Goal: Transaction & Acquisition: Book appointment/travel/reservation

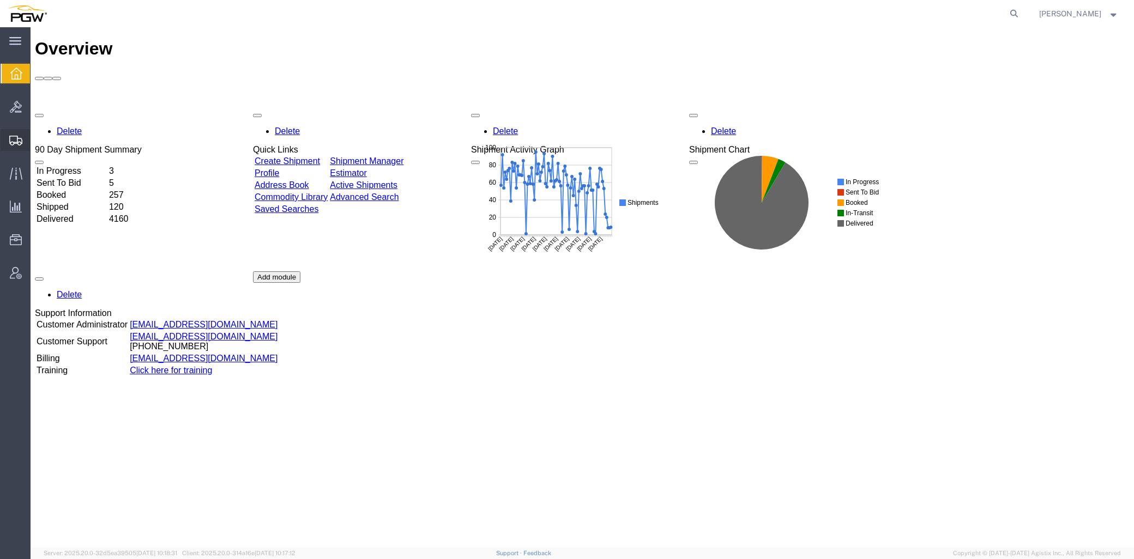
click at [0, 0] on span "Create from Template" at bounding box center [0, 0] width 0 height 0
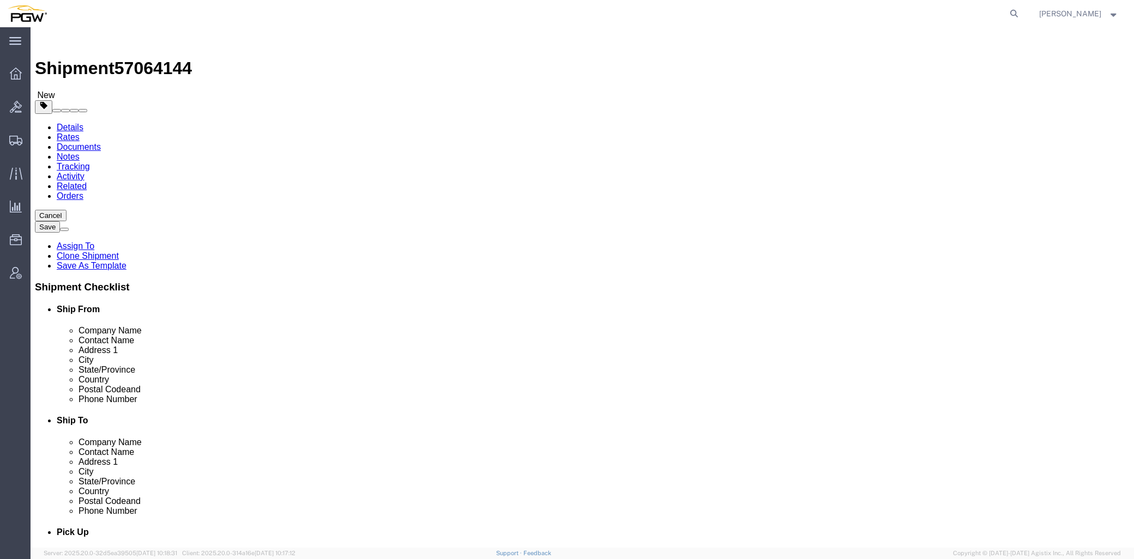
type input "[GEOGRAPHIC_DATA]"
select select "28281"
select select "28253"
type input "[GEOGRAPHIC_DATA]"
select select "28315"
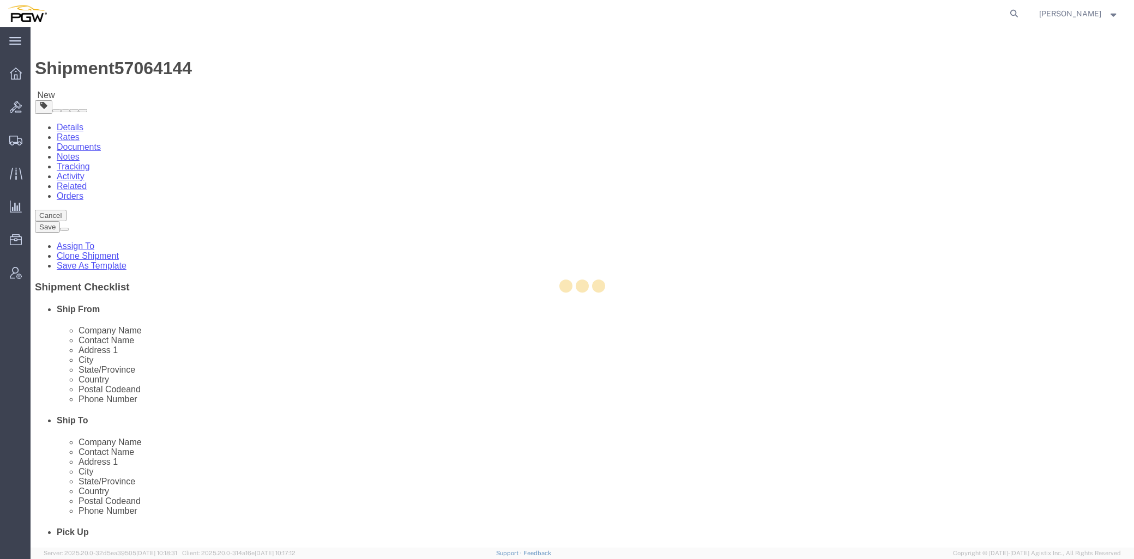
type input "5481"
type input "30349"
type input "[PHONE_NUMBER]"
type input "[EMAIL_ADDRESS][DOMAIN_NAME]"
select select "GA"
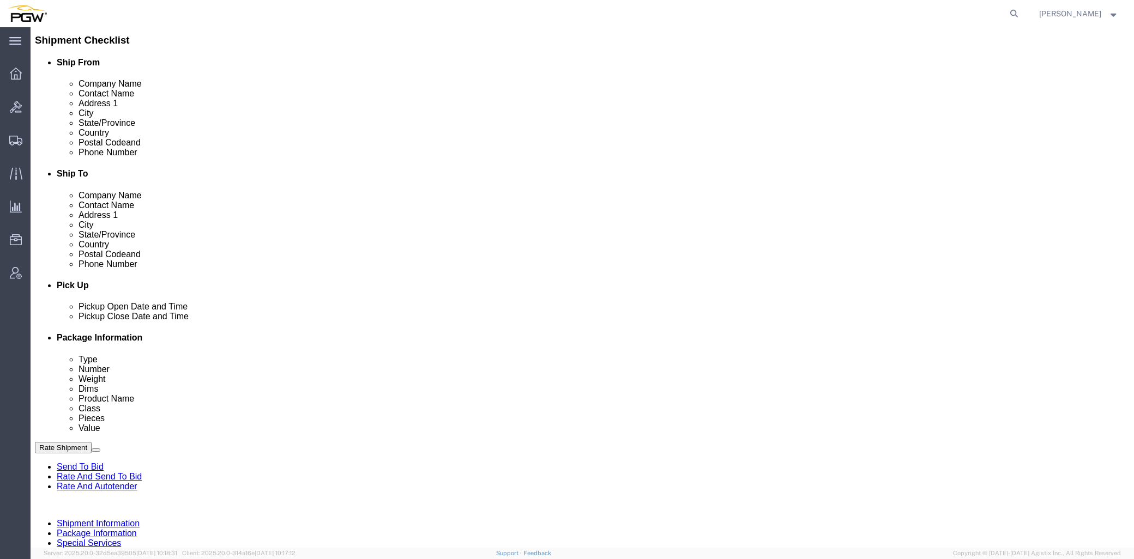
scroll to position [242, 0]
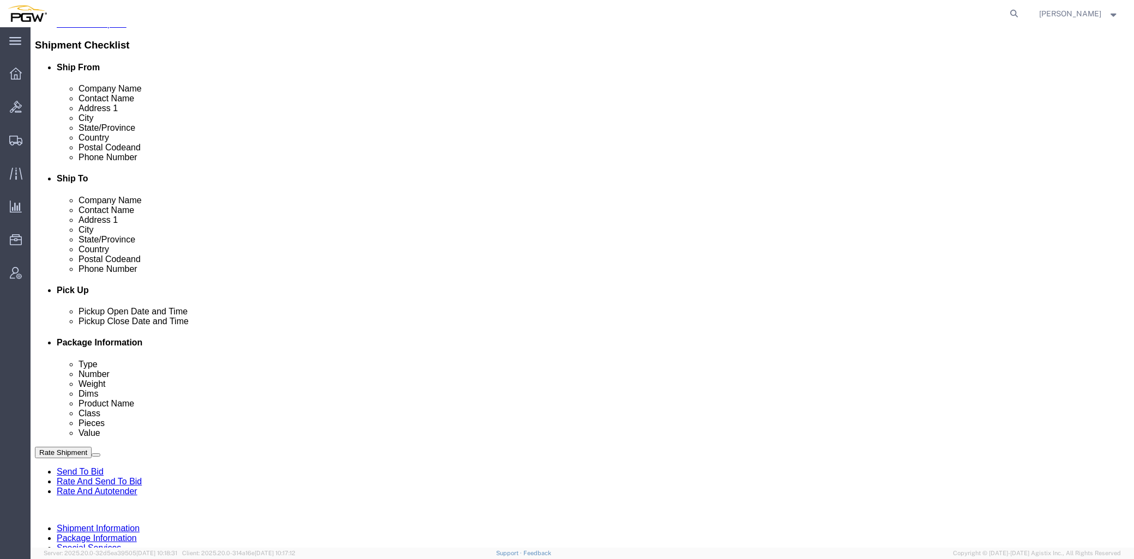
click link "Edit"
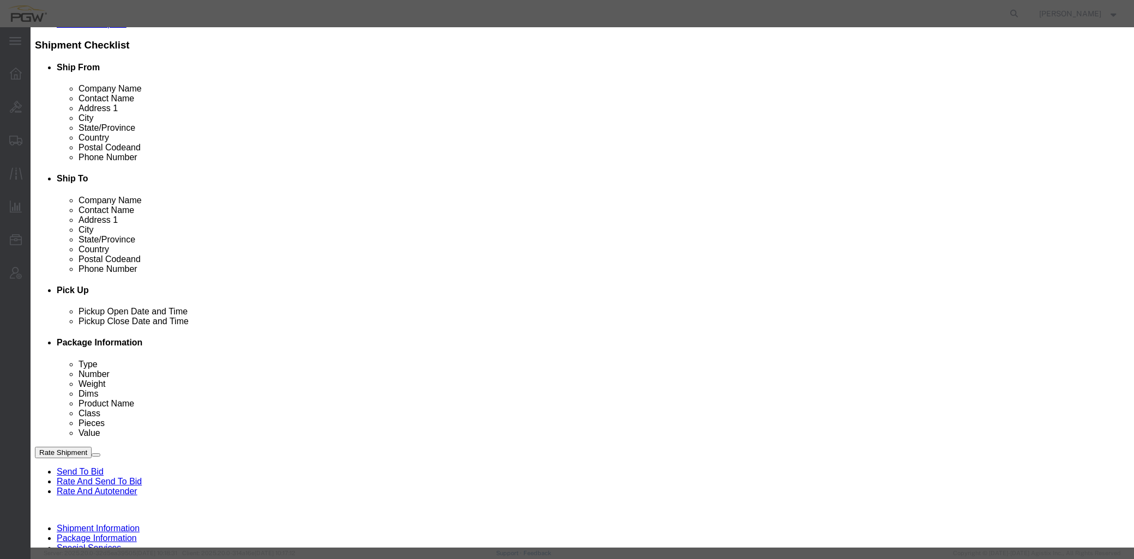
type input "481"
select select "28315"
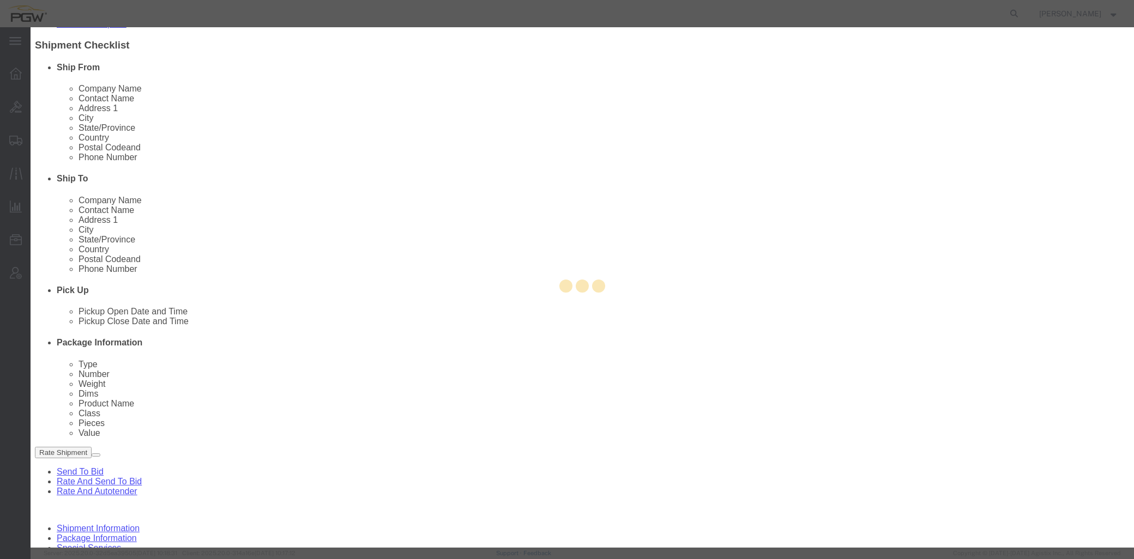
type input "5481"
type input "5481 Branch Manager"
type input "[STREET_ADDRESS][PERSON_NAME]"
type input "[GEOGRAPHIC_DATA]"
type input "30349"
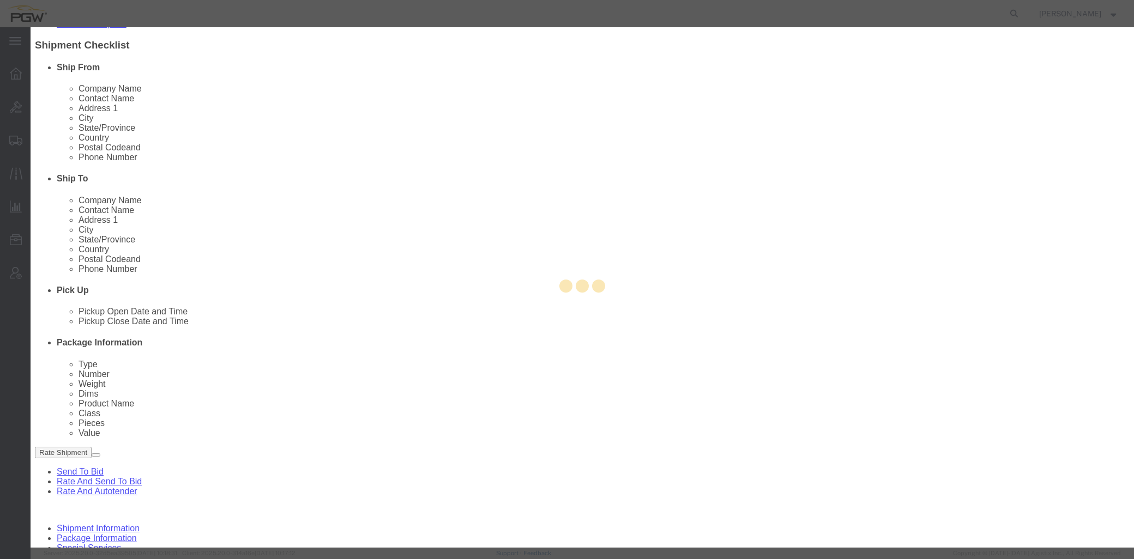
type input "[PHONE_NUMBER]"
type input "[EMAIL_ADDRESS][DOMAIN_NAME]"
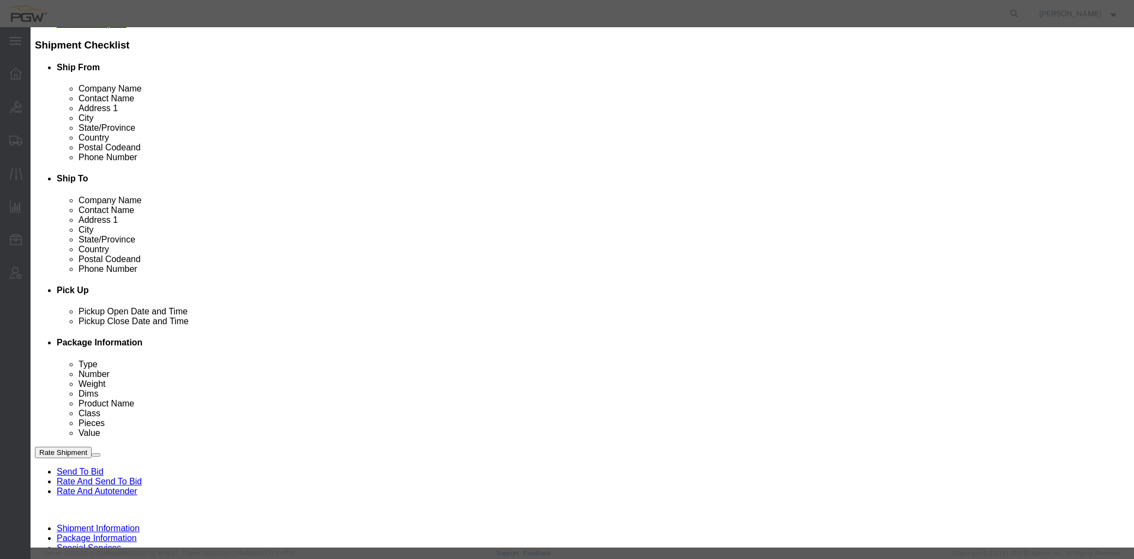
select select "GA"
click div "[DATE] 10:00 AM"
type input "1:00 PM"
click button "Apply"
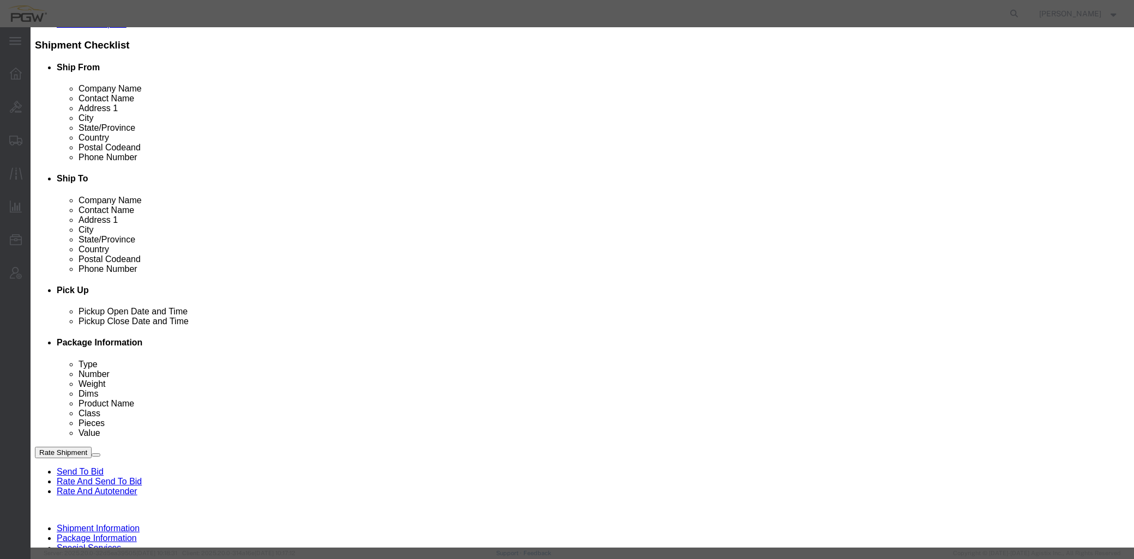
click button "Save"
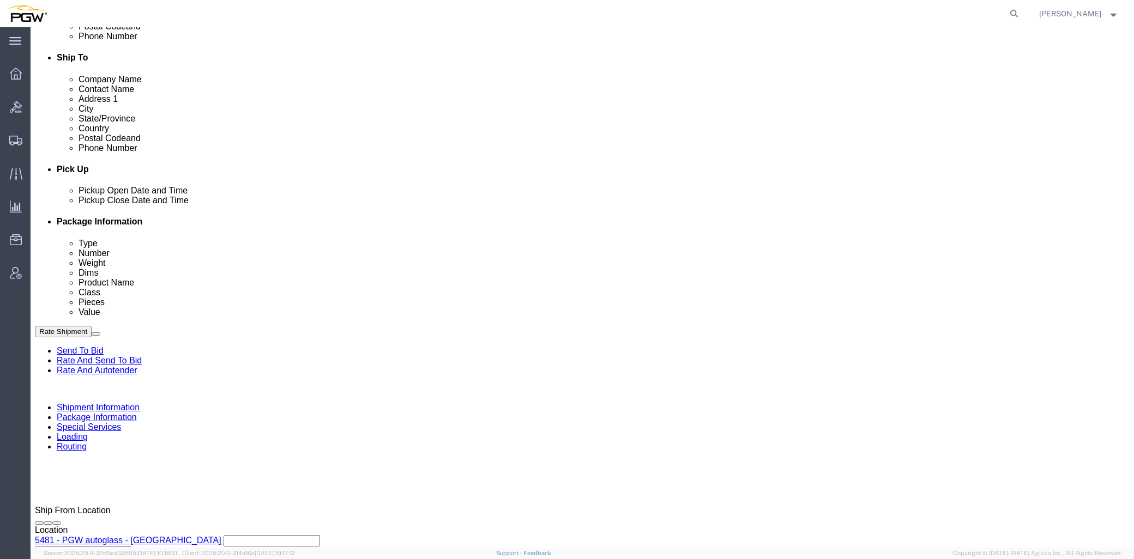
click div "[DATE] 8:00 AM"
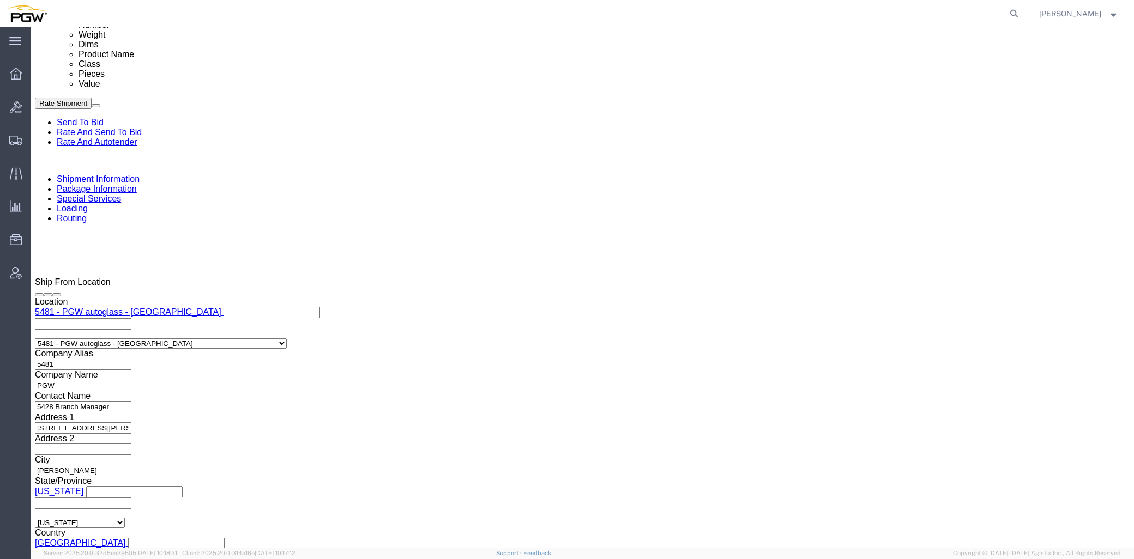
click input "10:00 AM"
type input "1:00 PM"
click button "Apply"
click span "57064144"
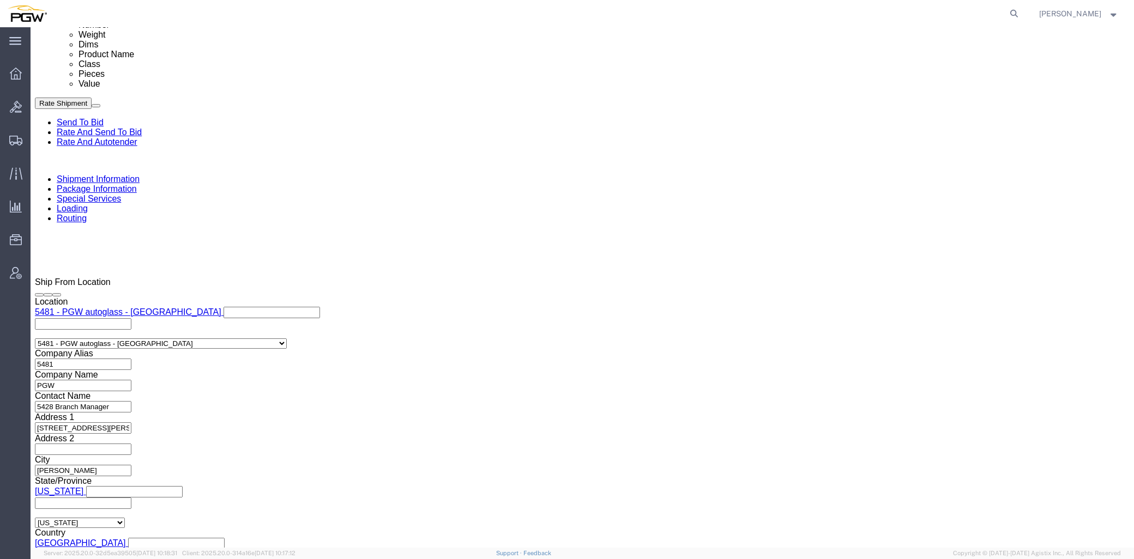
copy span "57064144"
click input "54833650"
drag, startPoint x: 205, startPoint y: 263, endPoint x: 61, endPoint y: 251, distance: 145.0
click div "Select Account Type Activity ID Airline Appointment Number ASN Batch Request # …"
paste input "7064144"
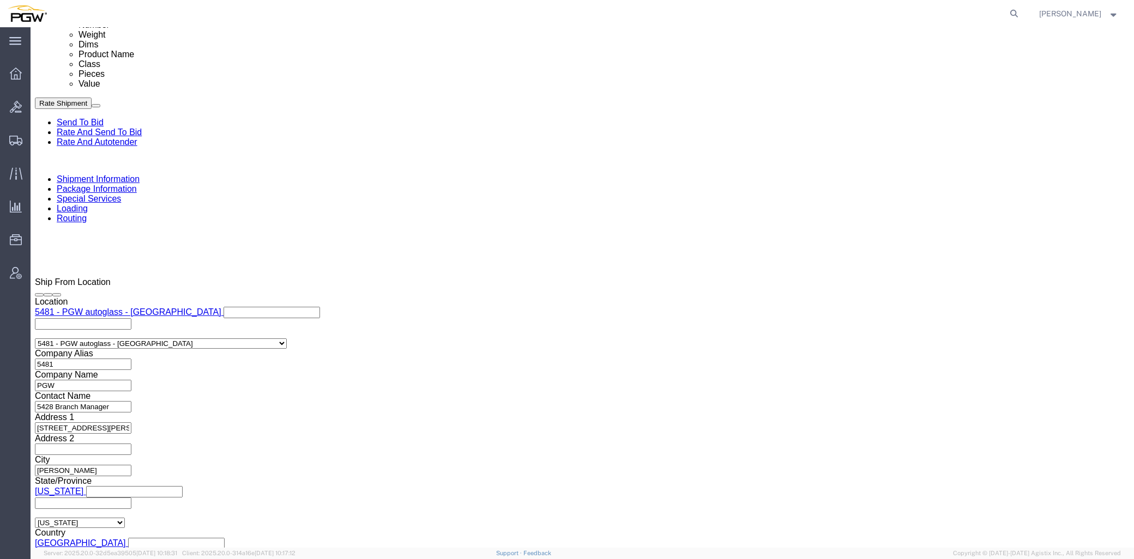
click input "57064144"
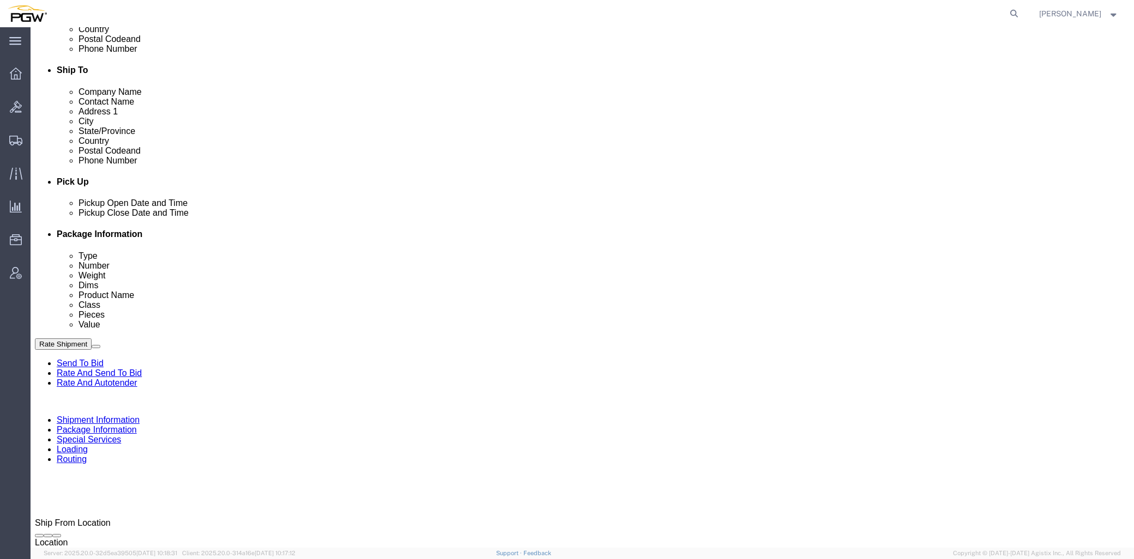
scroll to position [349, 0]
type input "57064144"
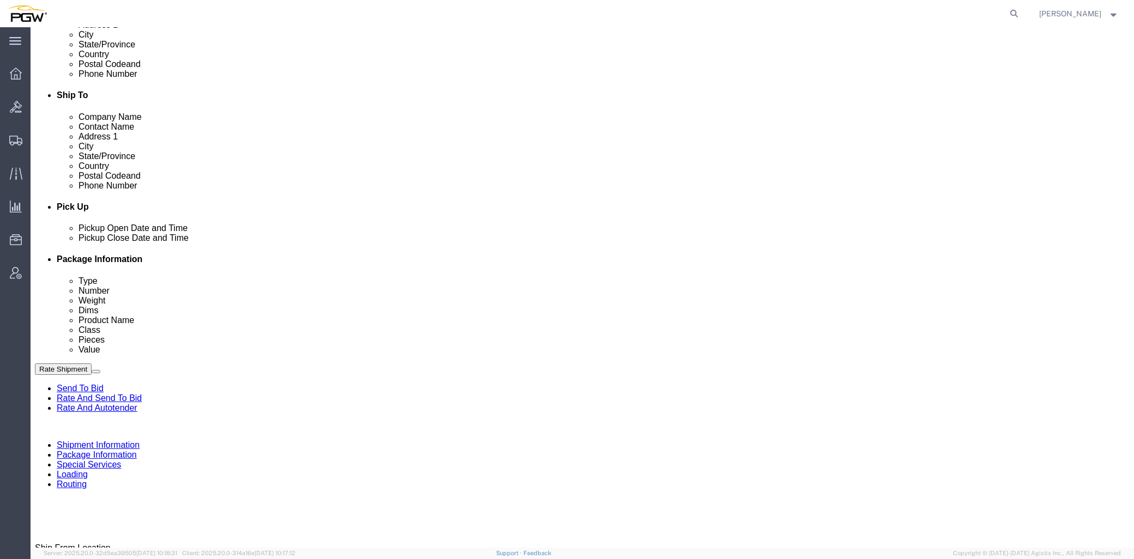
scroll to position [228, 0]
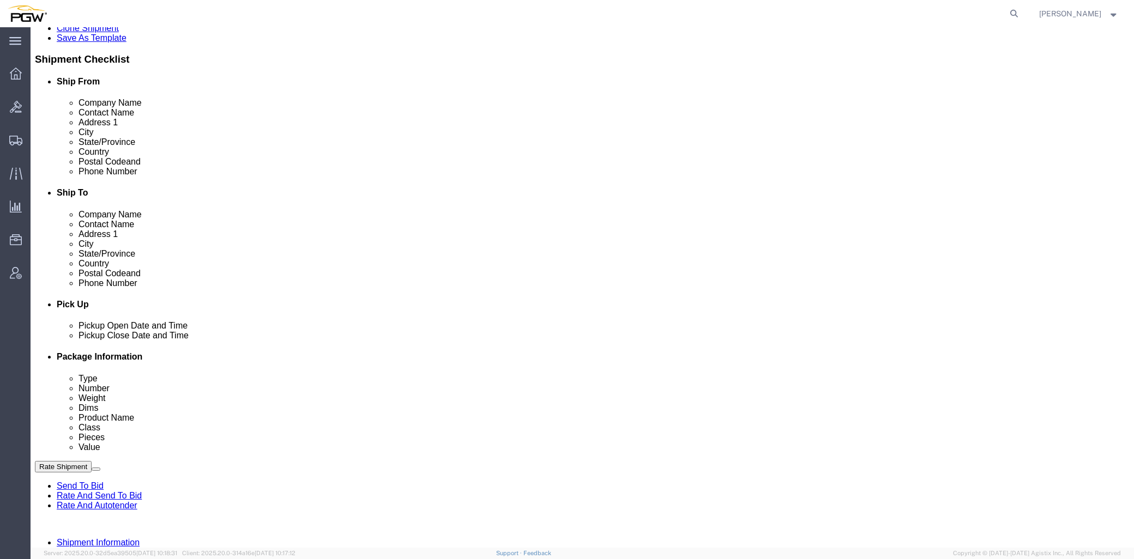
click link "Schedule appointment"
select select
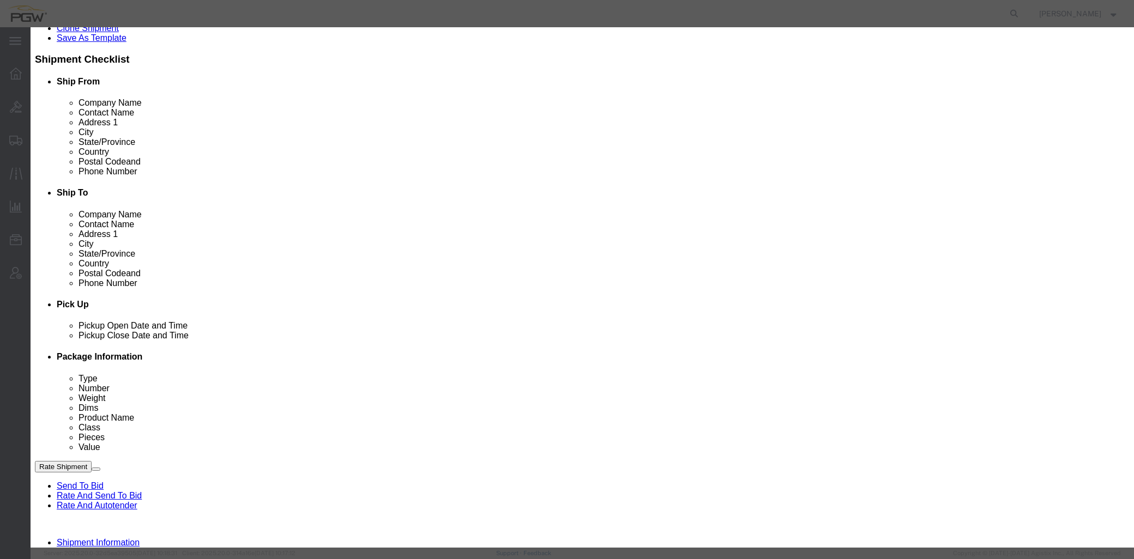
drag, startPoint x: 419, startPoint y: 71, endPoint x: 299, endPoint y: 70, distance: 119.9
click div "Schedule Appointment Event Title delivery 57064144 Location Dock Select Glass L…"
click input "57064144"
type input "57064144 - [GEOGRAPHIC_DATA]"
click select "Select Glass LTL Sundries Outbound Racks"
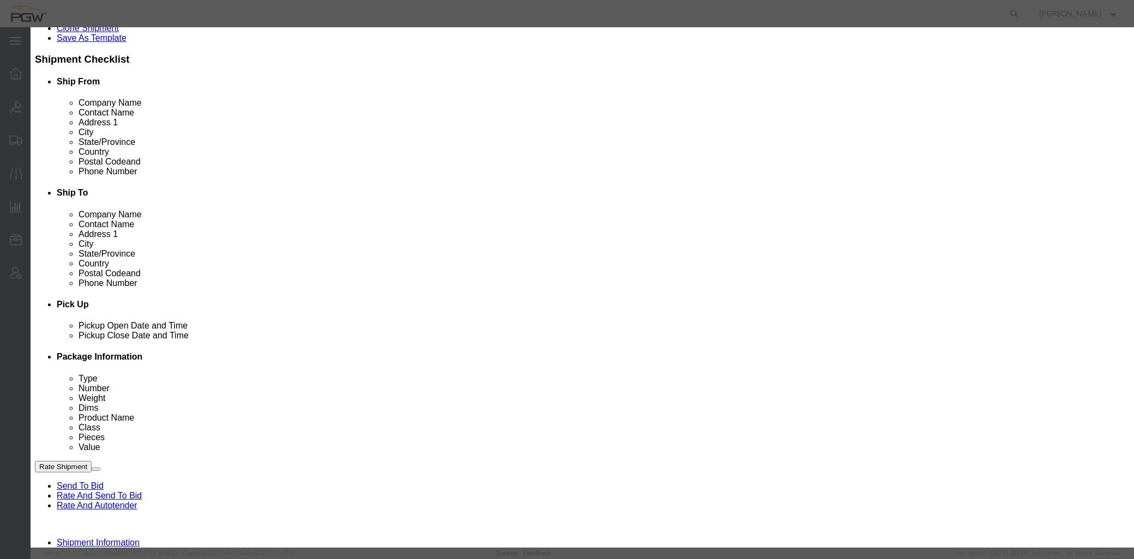
select select "3"
click select "Select Glass LTL Sundries Outbound Racks"
click input "[DATE]"
click td "10"
type input "[DATE]"
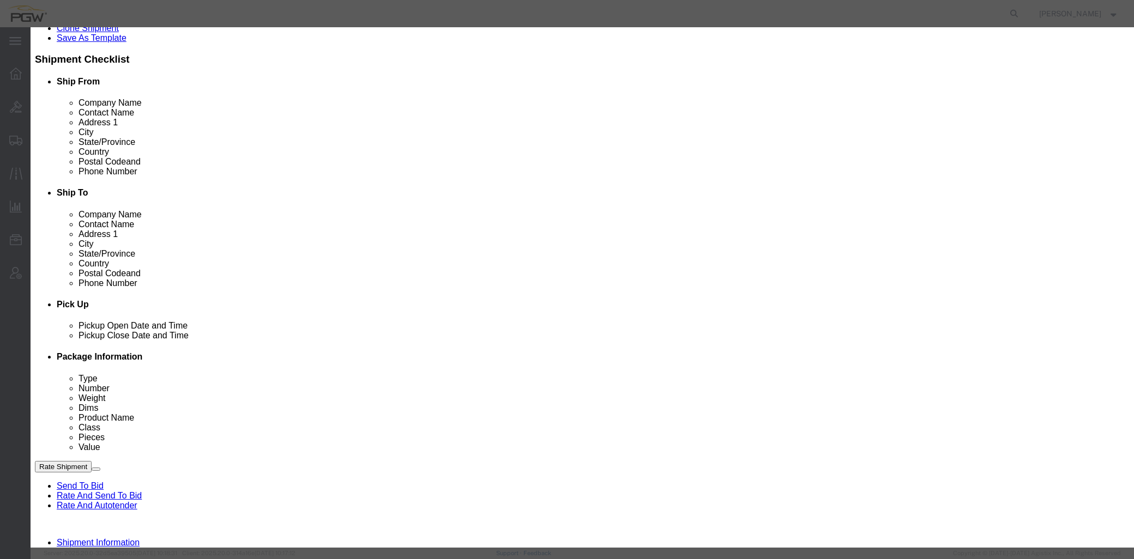
click input "3:00 PM"
type input "9:30 AM"
drag, startPoint x: 653, startPoint y: 146, endPoint x: 652, endPoint y: 155, distance: 9.3
click select "Select 15 min 30 min 45 min 1 hr 2 hr 3 hr 4 hr"
select select "60"
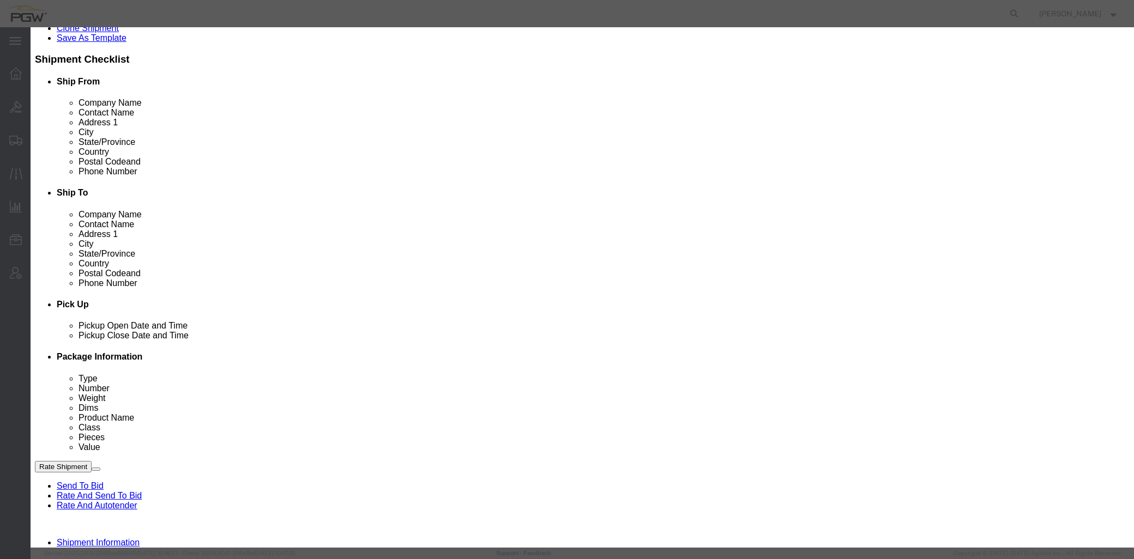
click select "Select 15 min 30 min 45 min 1 hr 2 hr 3 hr 4 hr"
click button "Save"
click button "Cancel"
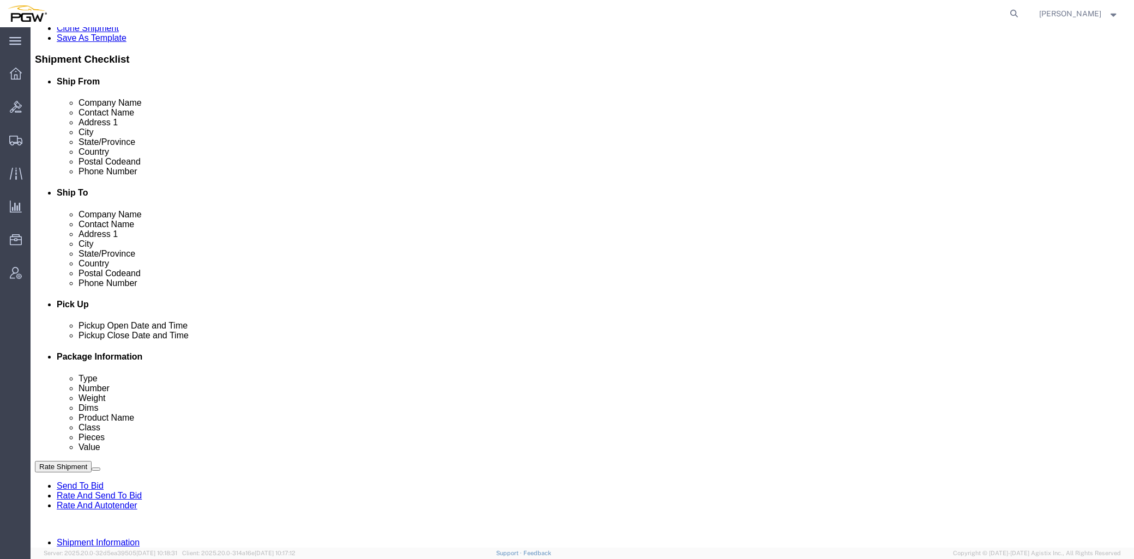
scroll to position [0, 0]
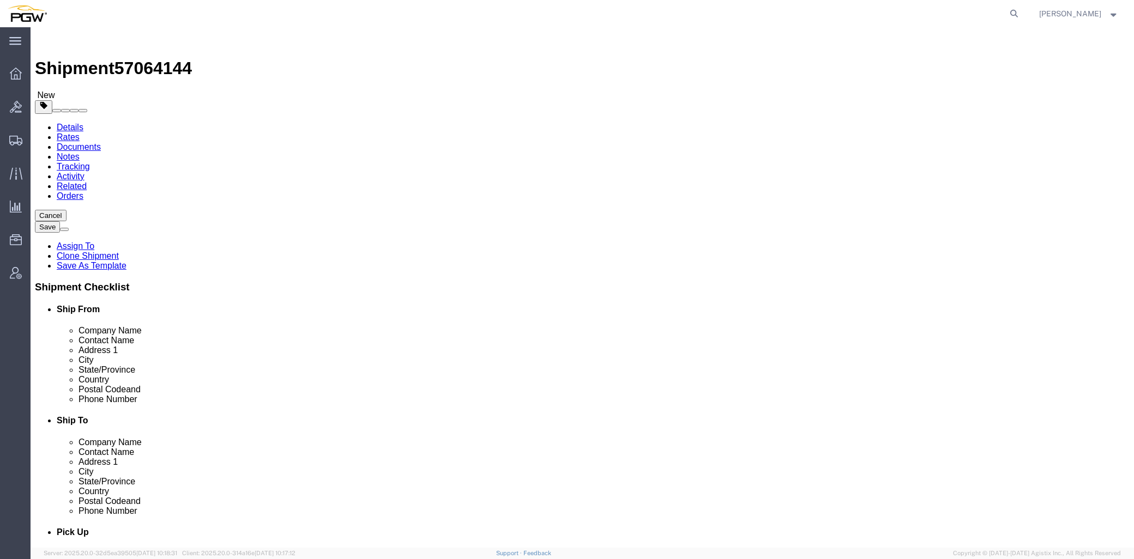
click input "9:30 AM"
type input "10:30 AM"
click button "Save"
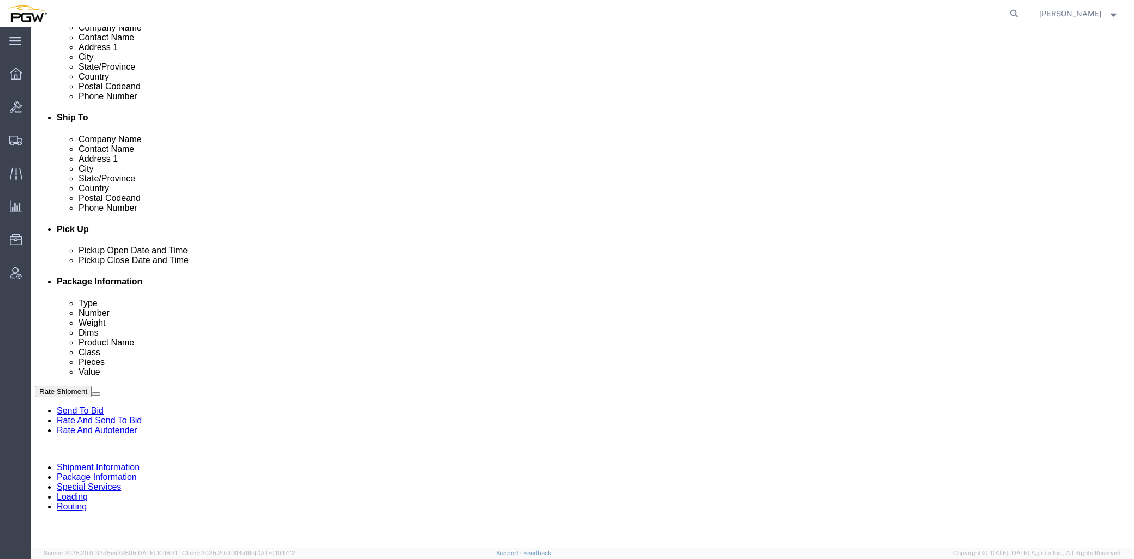
scroll to position [302, 0]
click link "Edit"
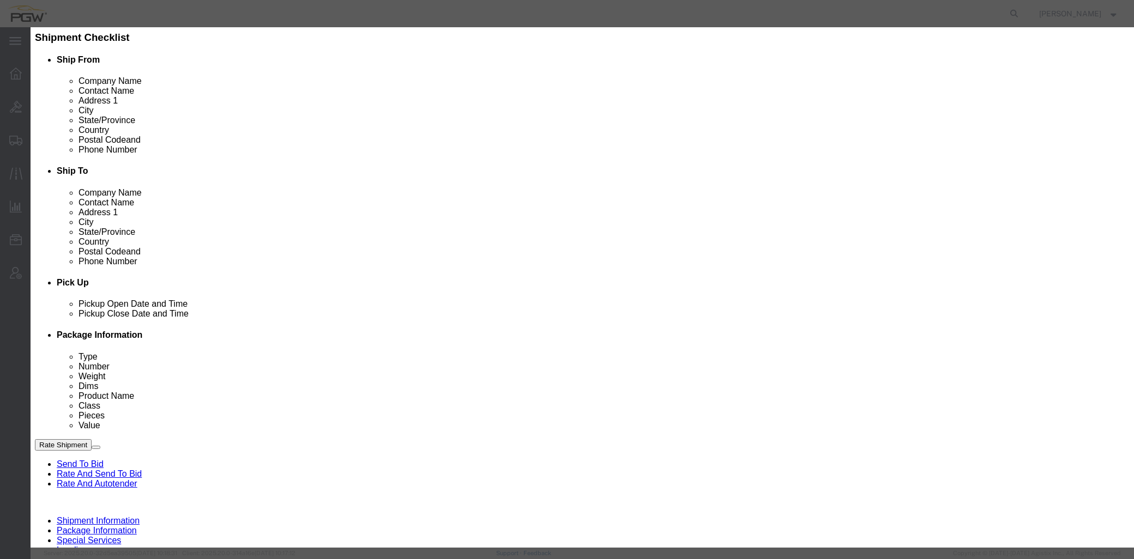
scroll to position [181, 0]
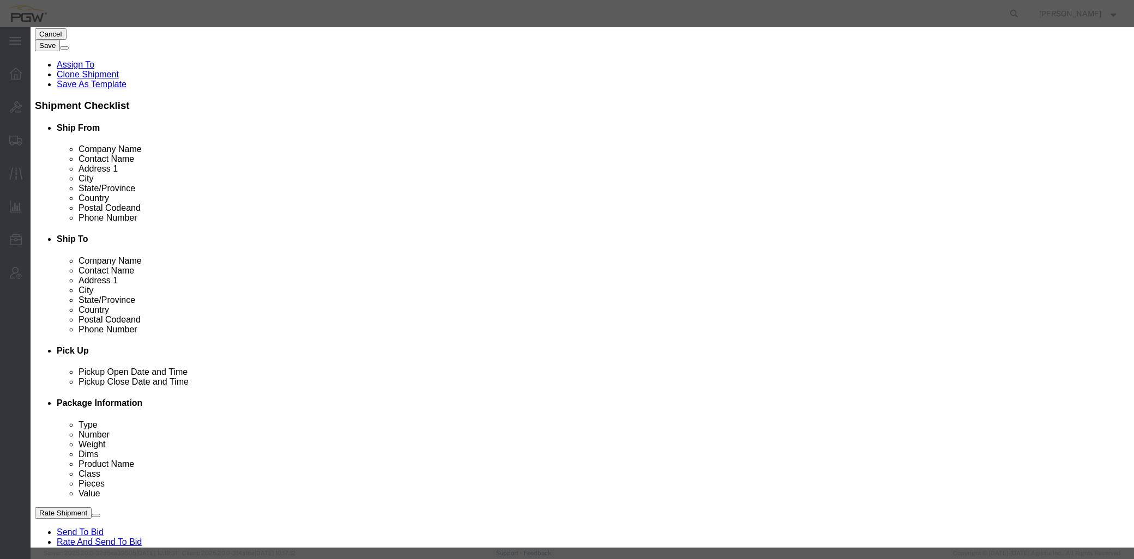
type input "4"
type input "atlan"
select select "28315"
type input "5481"
type input "5481 Branch Manager"
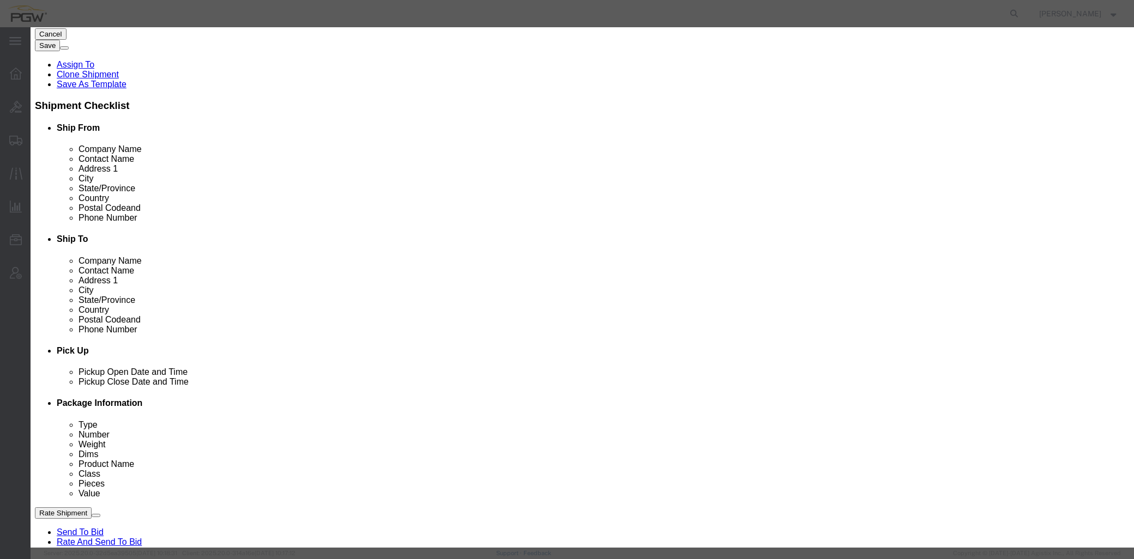
type input "[STREET_ADDRESS][PERSON_NAME]"
type input "[GEOGRAPHIC_DATA]"
type input "30349"
type input "[PHONE_NUMBER]"
type input "[EMAIL_ADDRESS][DOMAIN_NAME]"
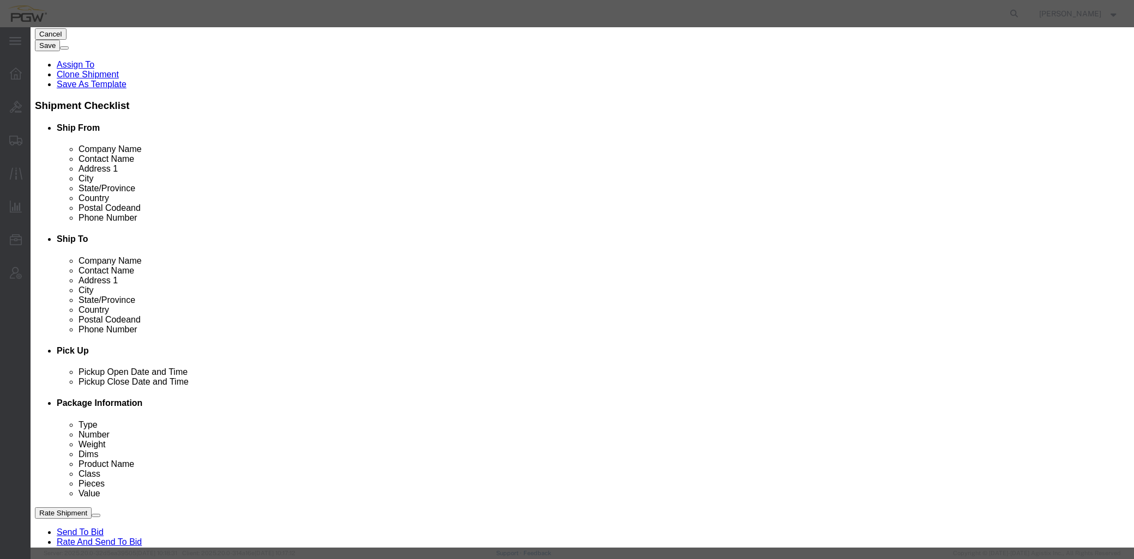
select select "GA"
click div "[DATE] 1:00 PM"
click input "1:00 PM"
type input "9:00 AM"
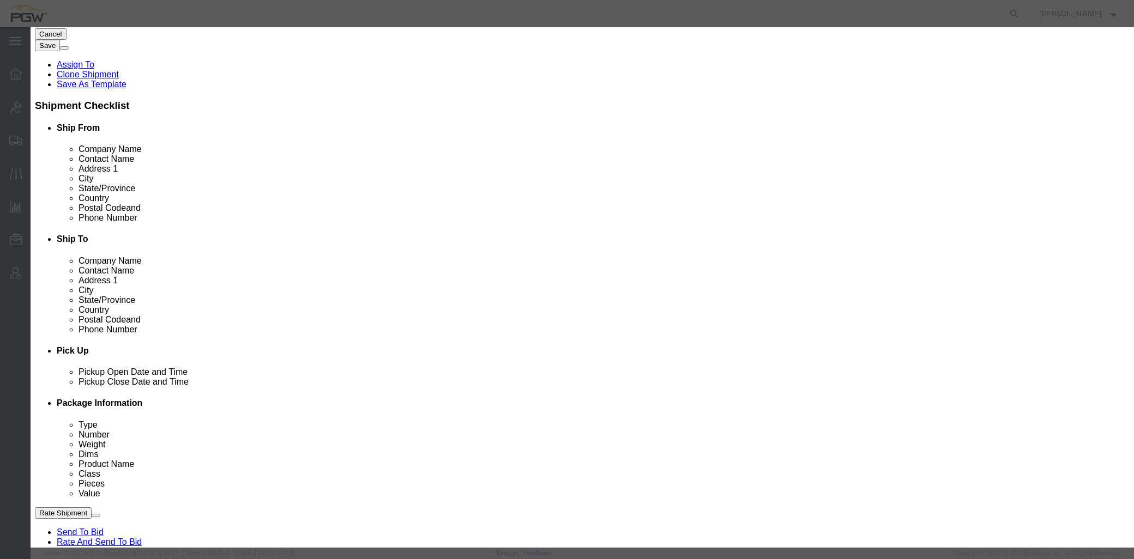
click button "Apply"
click button "Save"
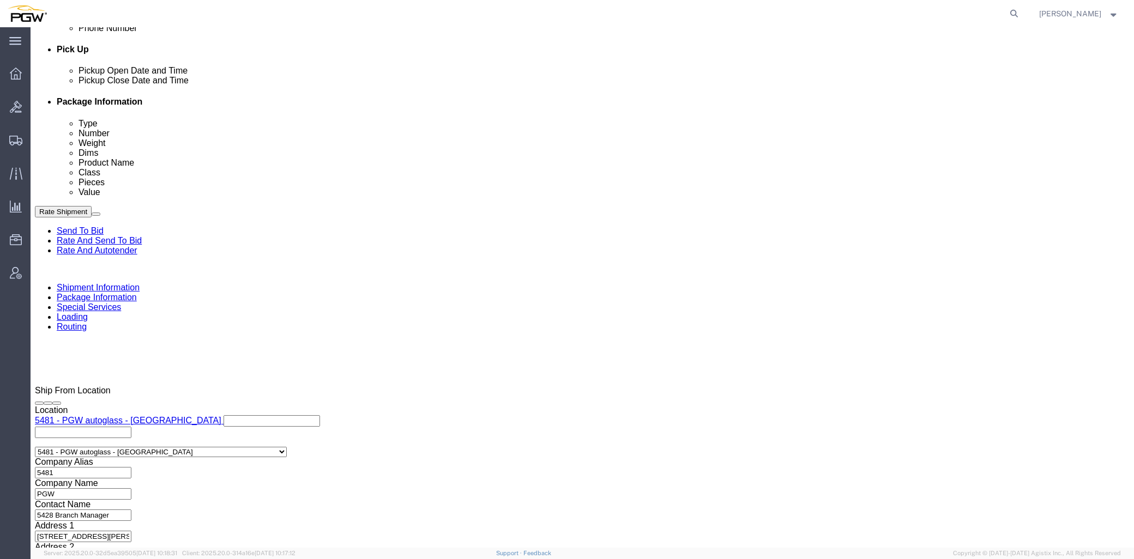
scroll to position [484, 0]
click div "[DATE] 1:00 PM"
type input "9:00 am"
click button "Apply"
click div "[DATE] 2:00 PM"
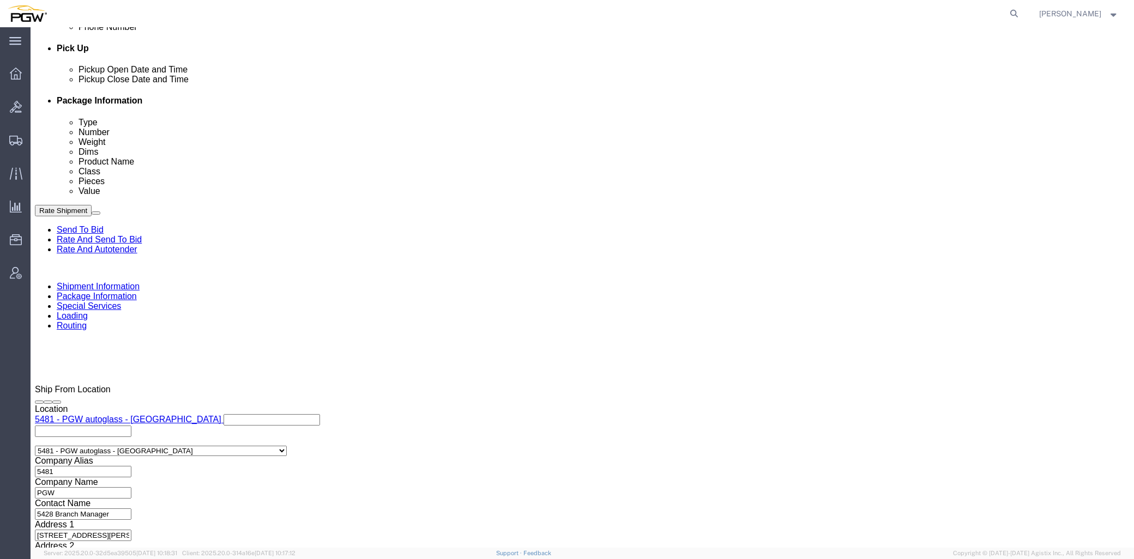
type input "10:00 AM"
click button "Apply"
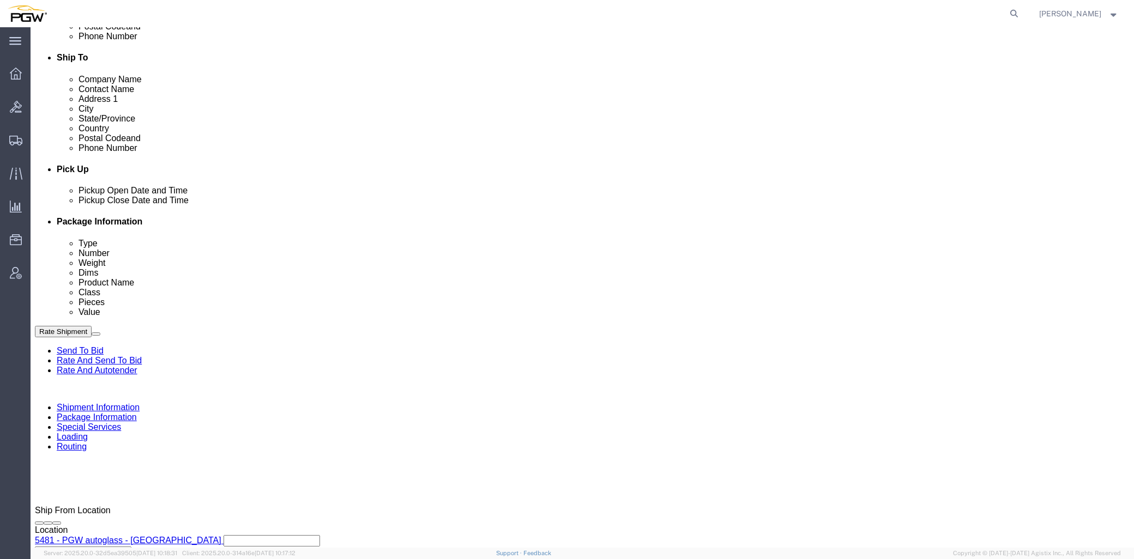
scroll to position [60, 0]
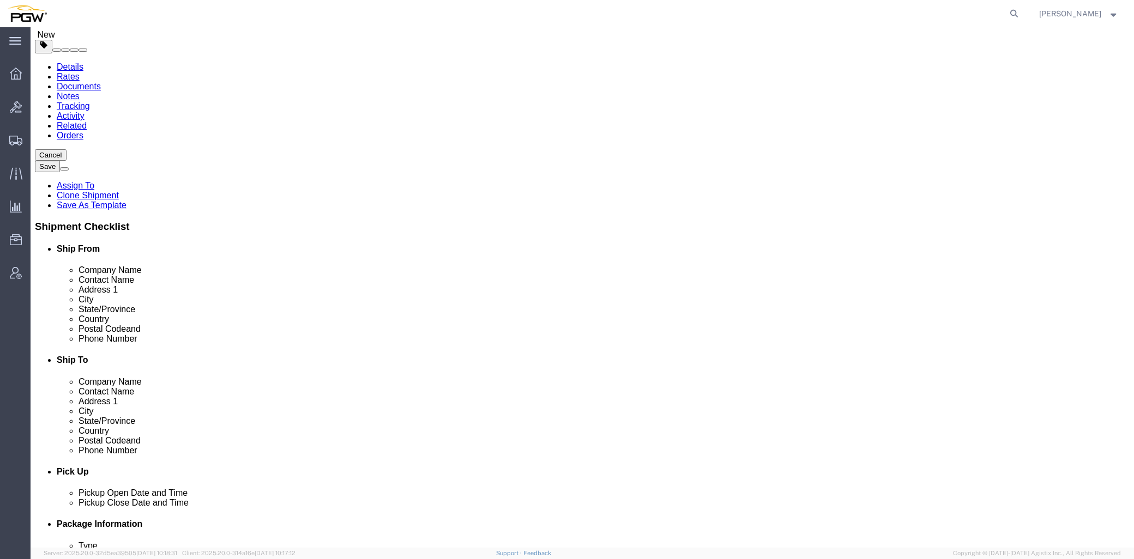
click link "Send To Bid"
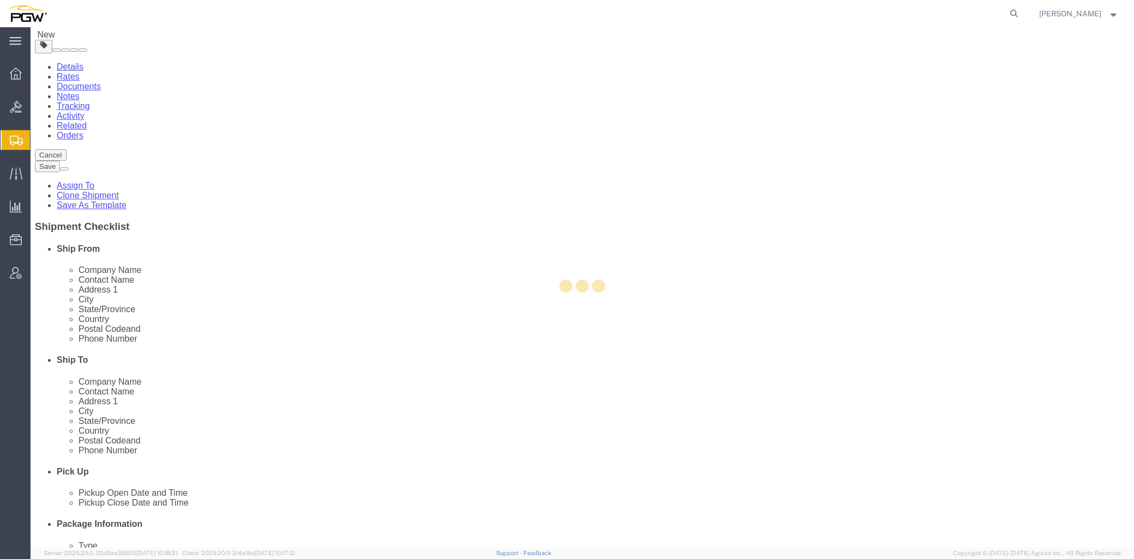
select select "28315"
select select "28253"
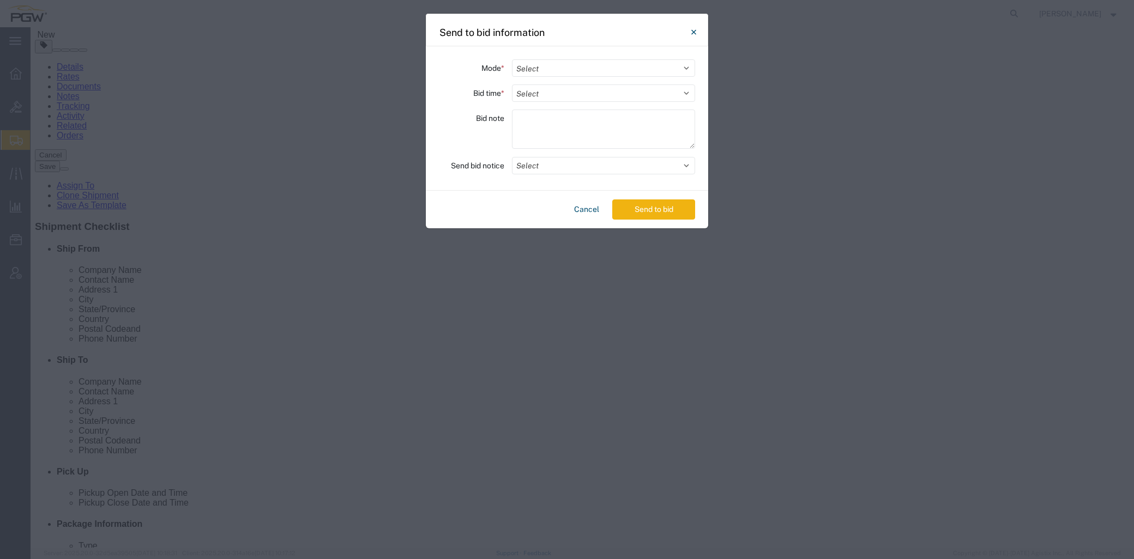
drag, startPoint x: 578, startPoint y: 70, endPoint x: 575, endPoint y: 78, distance: 8.8
click at [578, 70] on select "Select Small Parcel Truckload Air Rail Less than Truckload Ocean Freight Multi-…" at bounding box center [603, 67] width 183 height 17
select select "TL"
click at [512, 59] on select "Select Small Parcel Truckload Air Rail Less than Truckload Ocean Freight Multi-…" at bounding box center [603, 67] width 183 height 17
click at [556, 100] on select "Select 30 Min (Rush) 1 Hour (Rush) 2 Hours (Rush) 4 Hours (Rush) 8 Hours (Rush)…" at bounding box center [603, 92] width 183 height 17
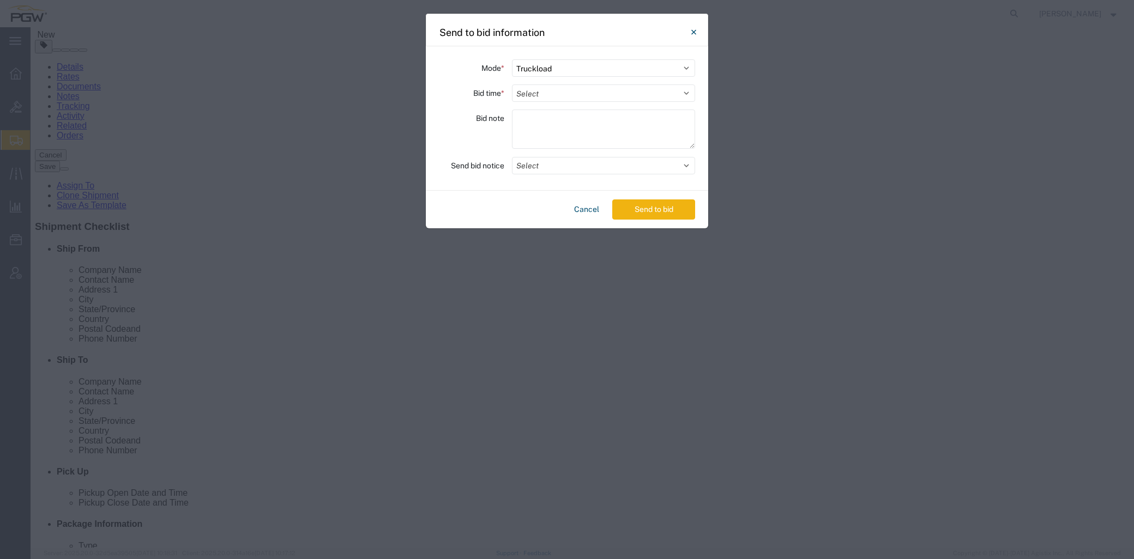
select select "24"
click at [512, 84] on select "Select 30 Min (Rush) 1 Hour (Rush) 2 Hours (Rush) 4 Hours (Rush) 8 Hours (Rush)…" at bounding box center [603, 92] width 183 height 17
click at [645, 209] on button "Send to bid" at bounding box center [653, 209] width 83 height 20
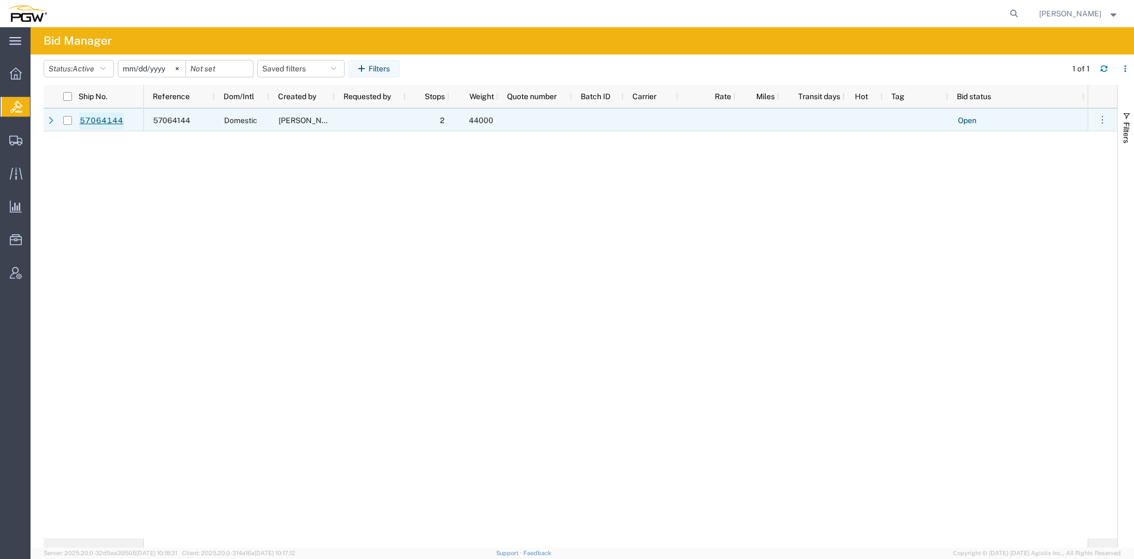
click at [102, 120] on link "57064144" at bounding box center [101, 120] width 45 height 17
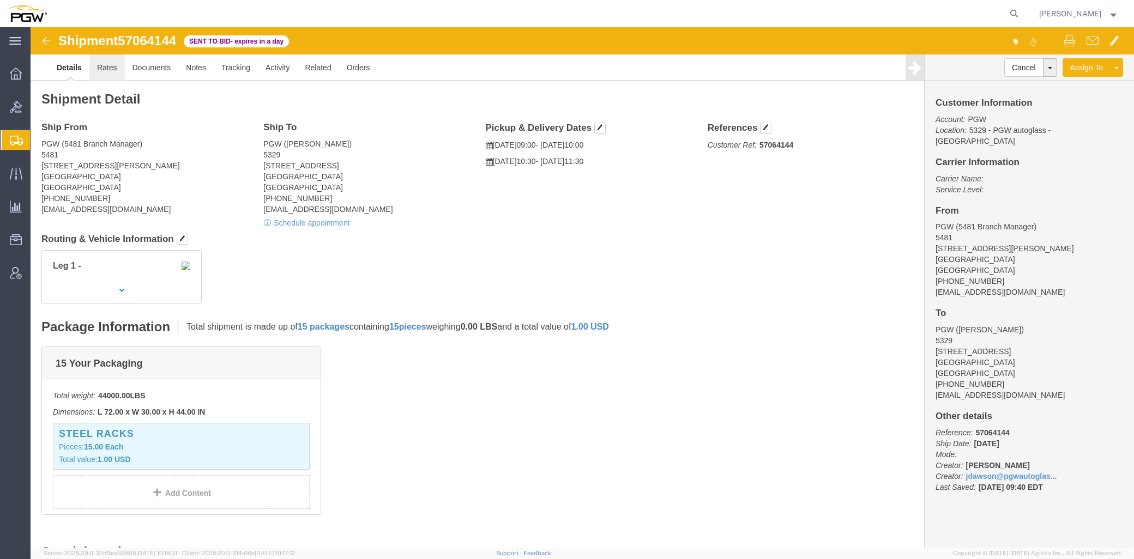
click link "Rates"
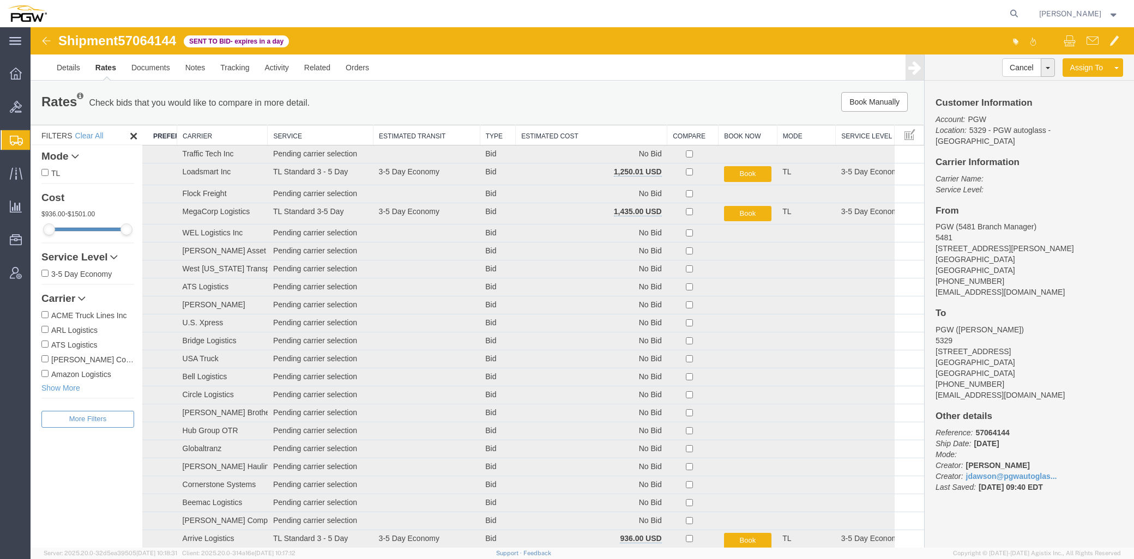
click at [549, 132] on th "Estimated Cost" at bounding box center [592, 135] width 152 height 20
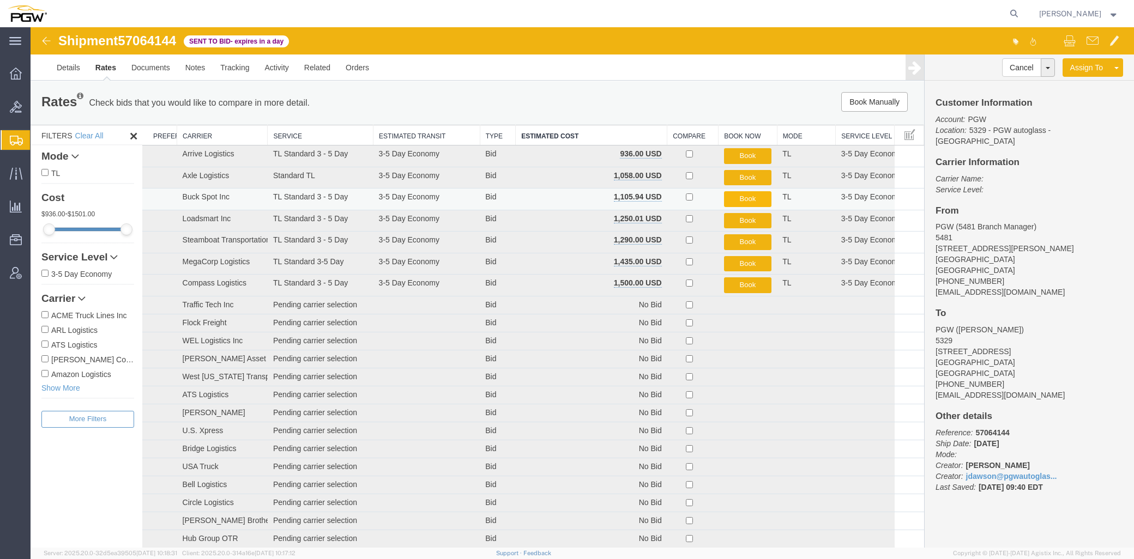
click at [747, 198] on button "Book" at bounding box center [748, 199] width 48 height 16
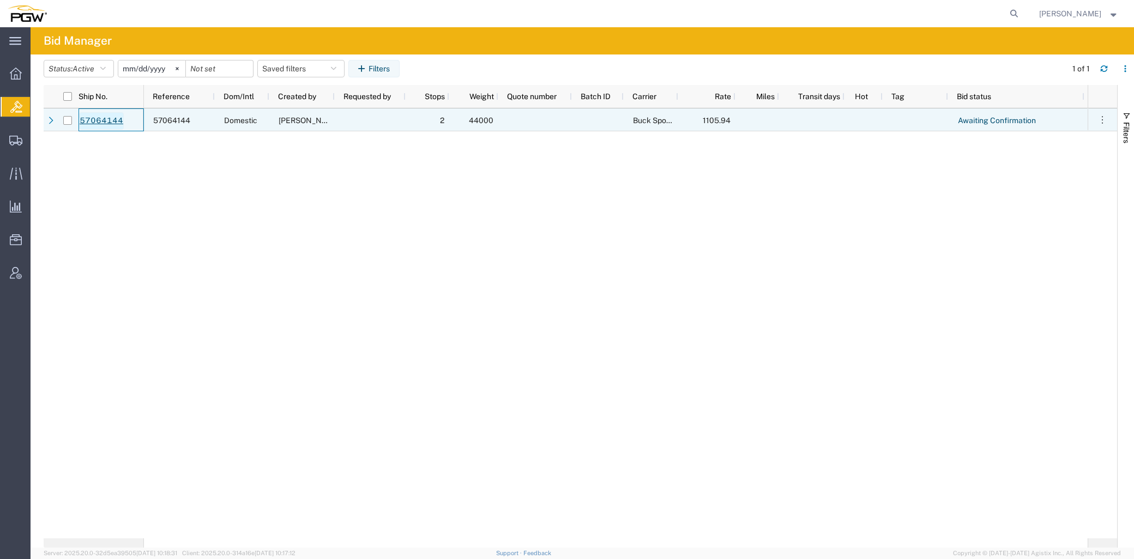
click at [101, 118] on link "57064144" at bounding box center [101, 120] width 45 height 17
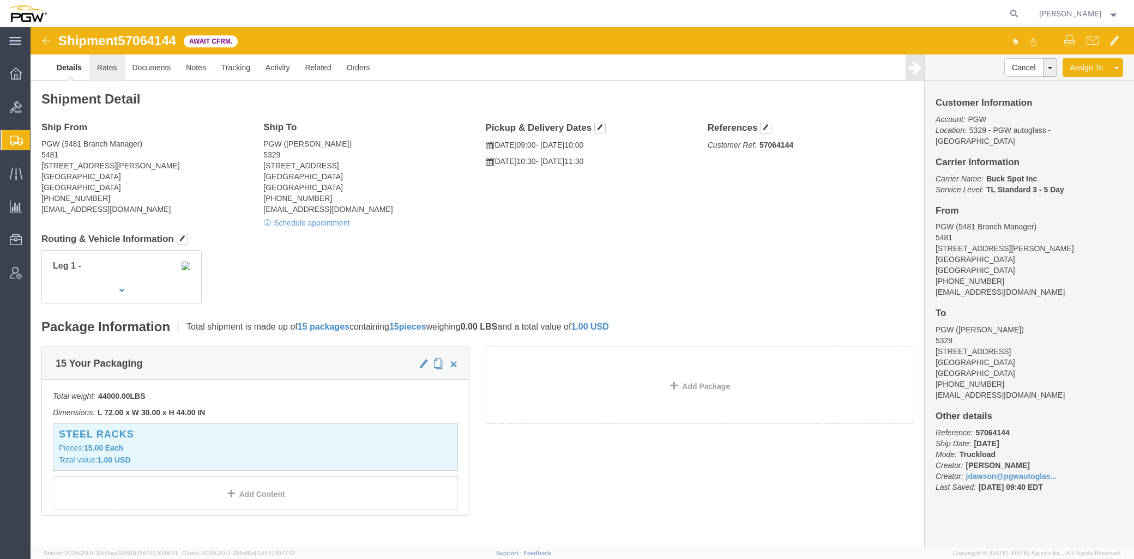
click link "Rates"
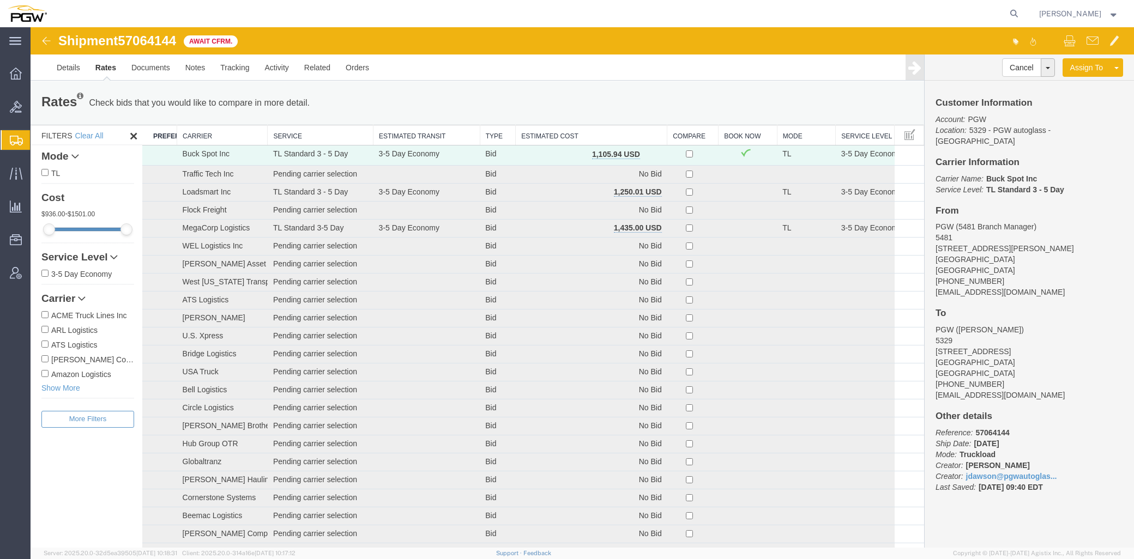
click at [530, 132] on th "Estimated Cost" at bounding box center [592, 135] width 152 height 20
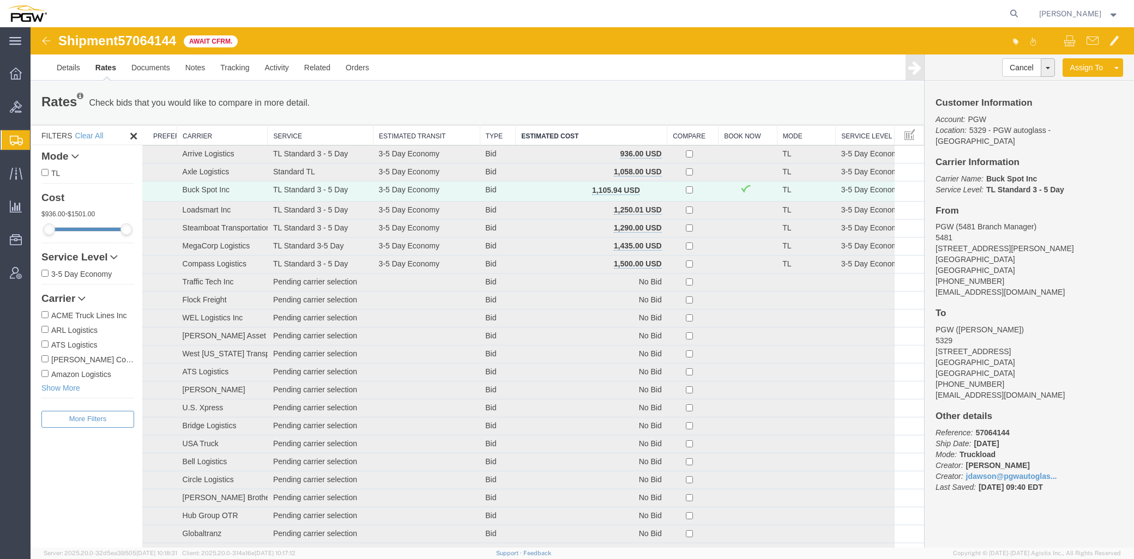
drag, startPoint x: 62, startPoint y: 110, endPoint x: 510, endPoint y: 8, distance: 459.1
click at [38, 110] on span "Bids" at bounding box center [34, 107] width 8 height 22
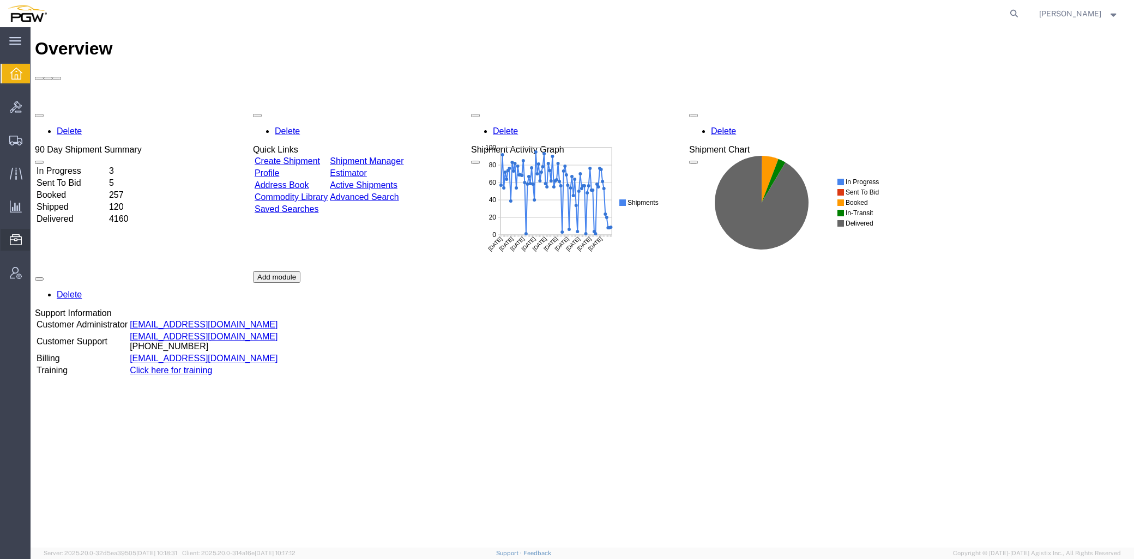
click at [0, 0] on span "Location Appointment" at bounding box center [0, 0] width 0 height 0
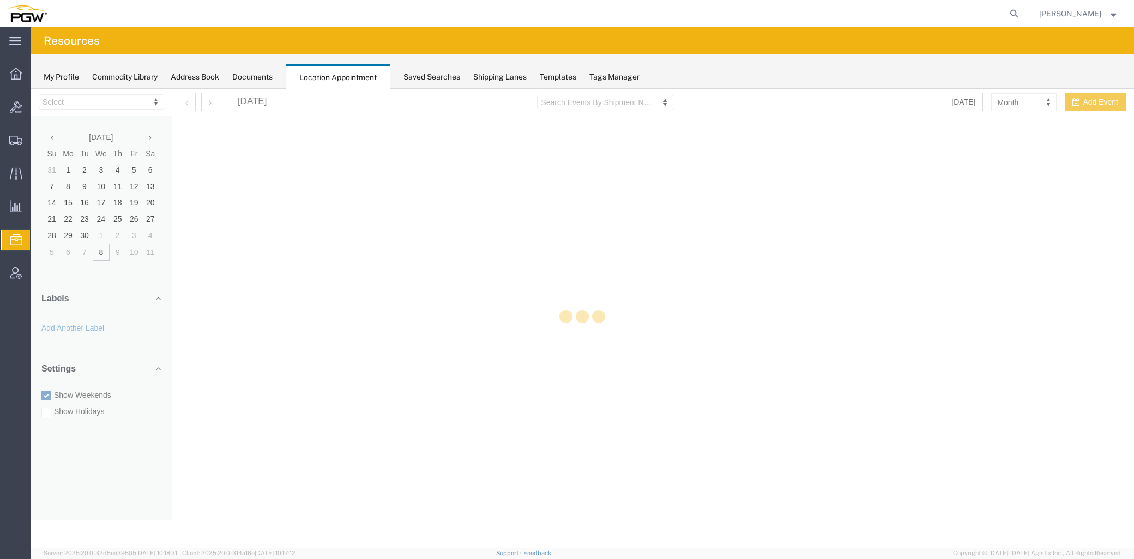
select select "28253"
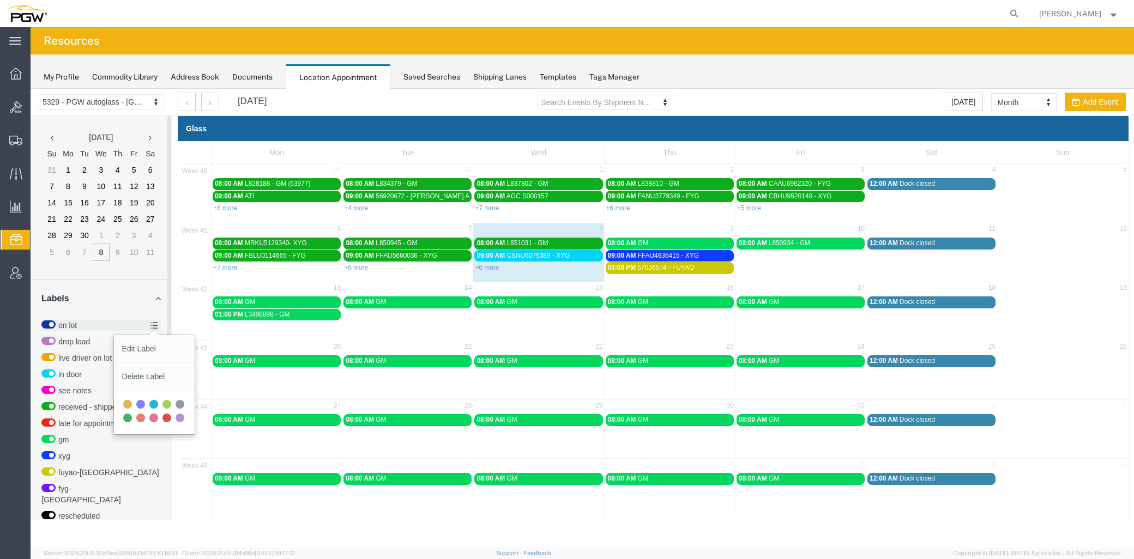
scroll to position [302, 0]
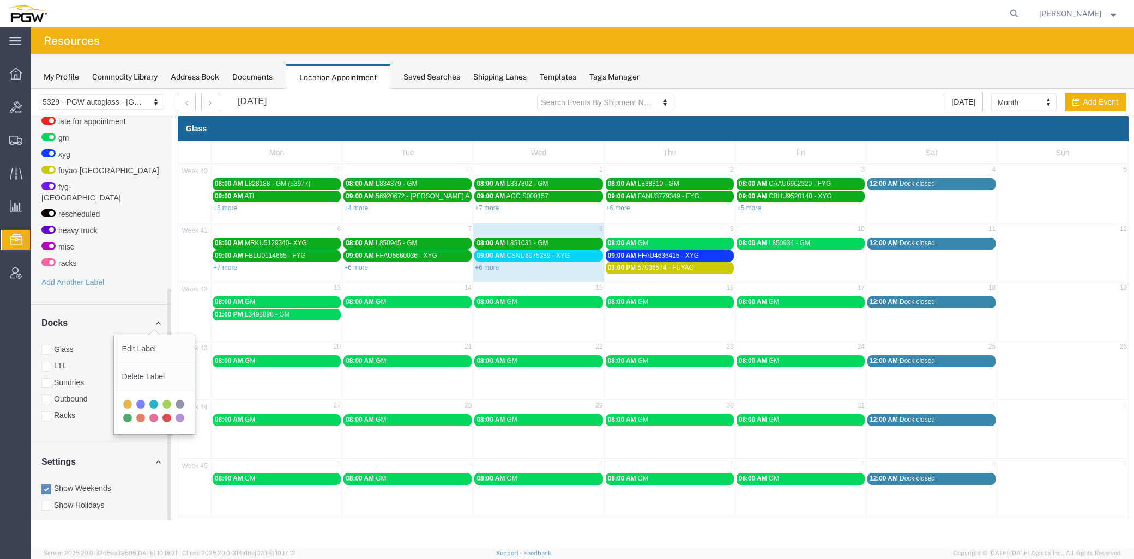
drag, startPoint x: 63, startPoint y: 403, endPoint x: 68, endPoint y: 375, distance: 28.8
click at [63, 410] on label "Racks" at bounding box center [100, 415] width 119 height 11
click at [31, 89] on input "Racks" at bounding box center [31, 89] width 0 height 0
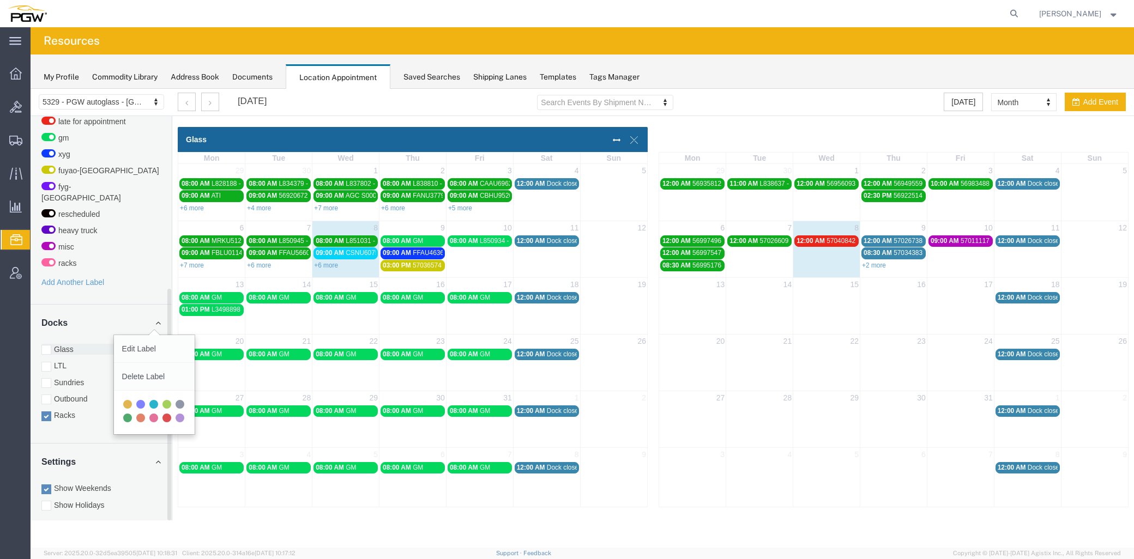
click at [53, 344] on label "Glass" at bounding box center [100, 349] width 119 height 11
click at [31, 89] on input "Glass" at bounding box center [31, 89] width 0 height 0
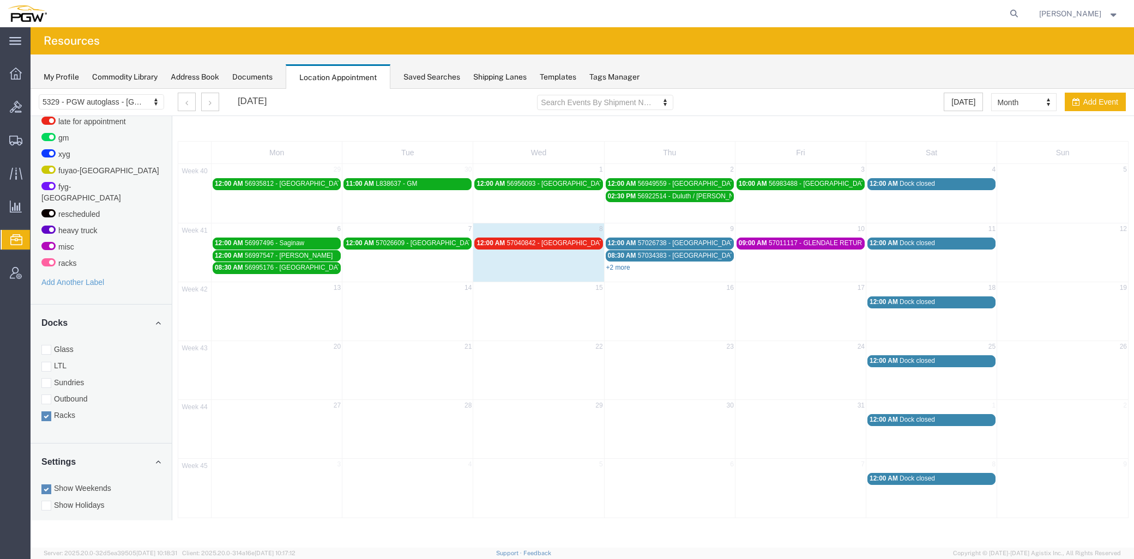
click at [615, 266] on link "+2 more" at bounding box center [618, 268] width 24 height 8
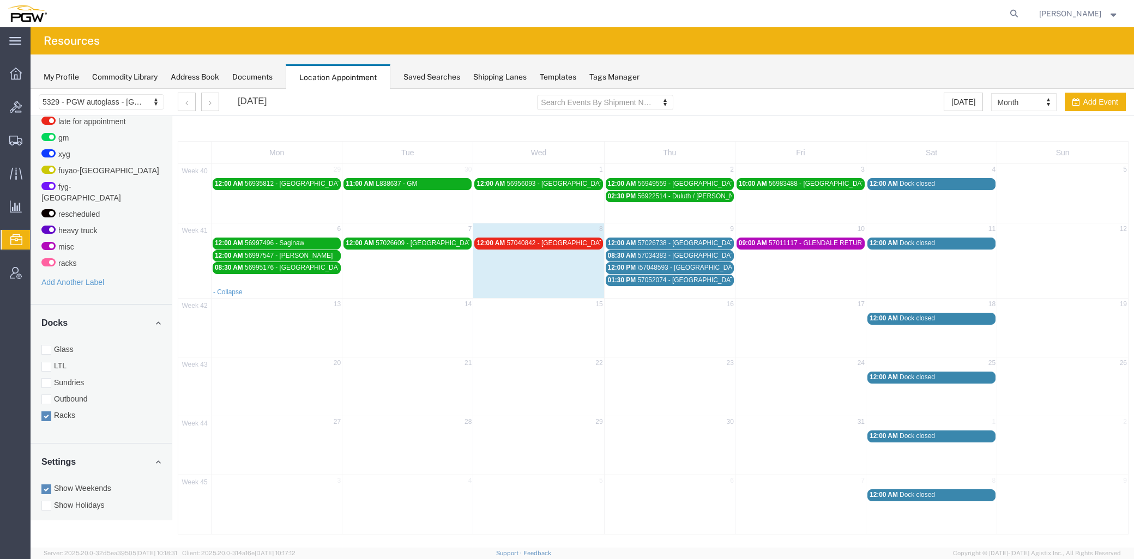
click at [789, 241] on span "57011117 - GLENDALE RETURN" at bounding box center [818, 243] width 98 height 8
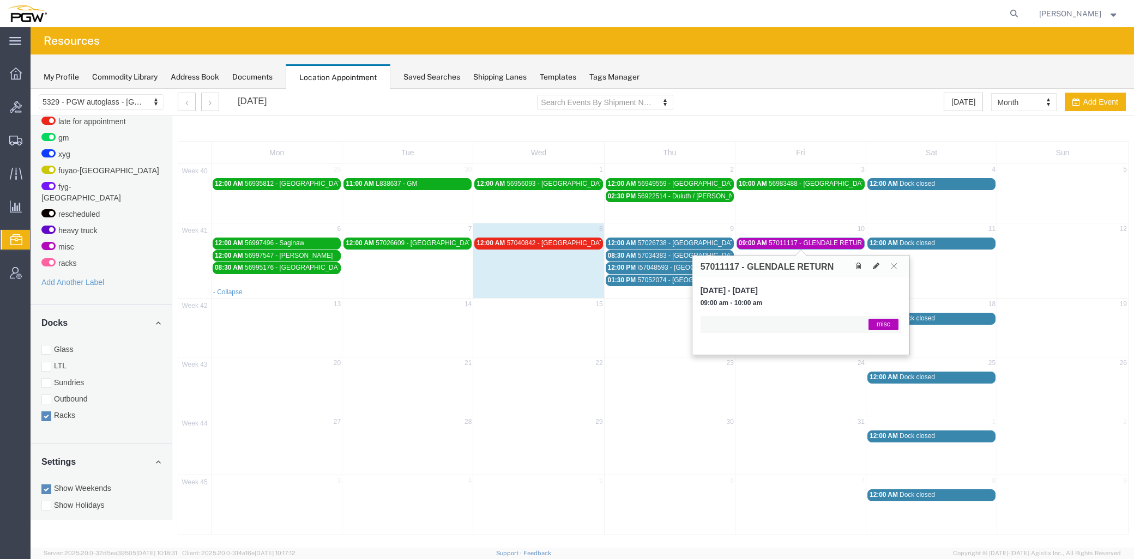
click at [790, 238] on link "09:00 AM 57011117 - GLENDALE RETURN" at bounding box center [800, 243] width 128 height 11
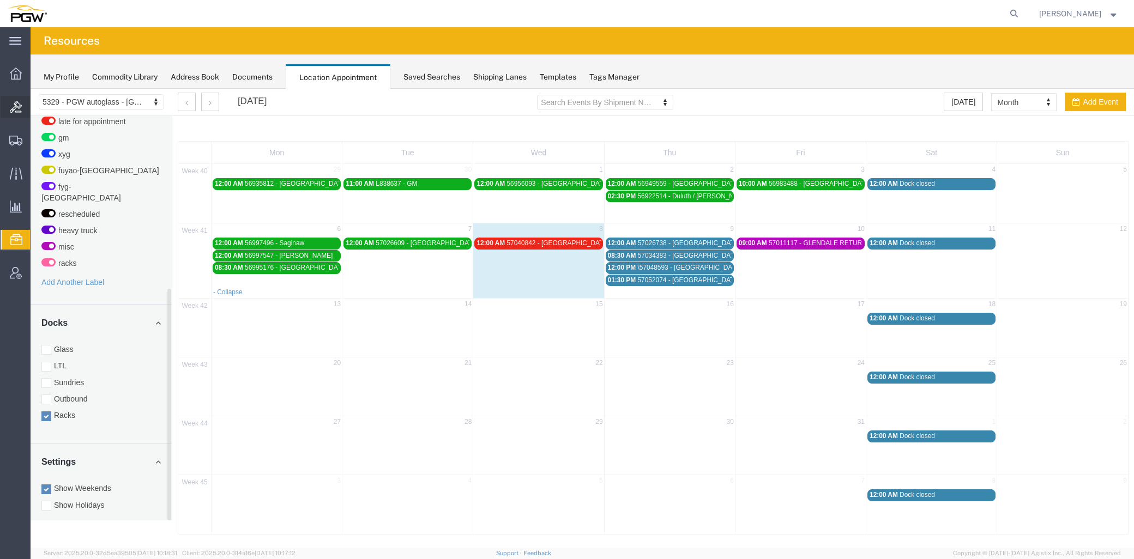
click at [38, 107] on span "Bids" at bounding box center [34, 107] width 8 height 22
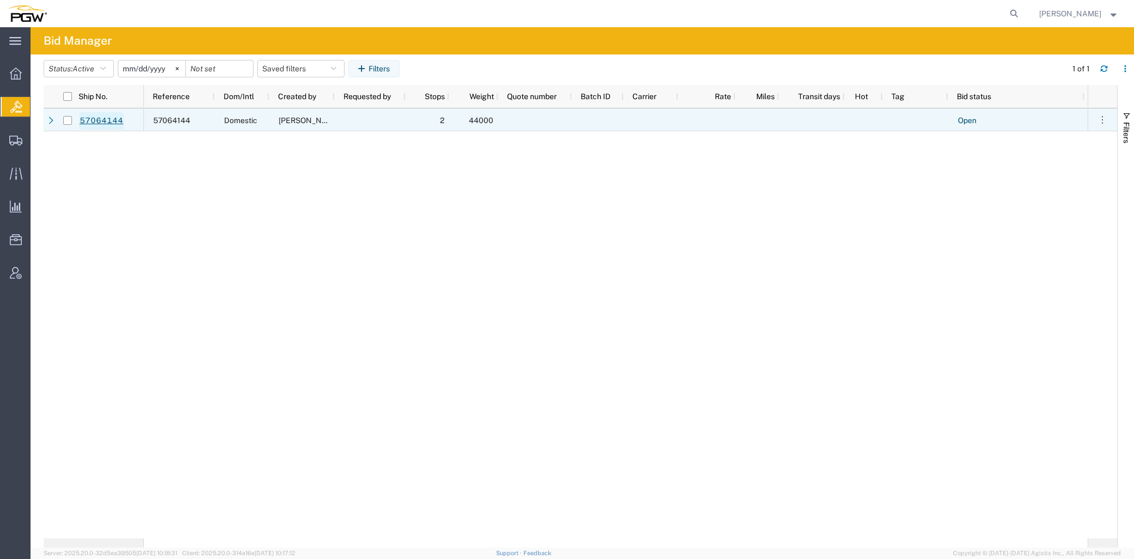
click at [106, 122] on link "57064144" at bounding box center [101, 120] width 45 height 17
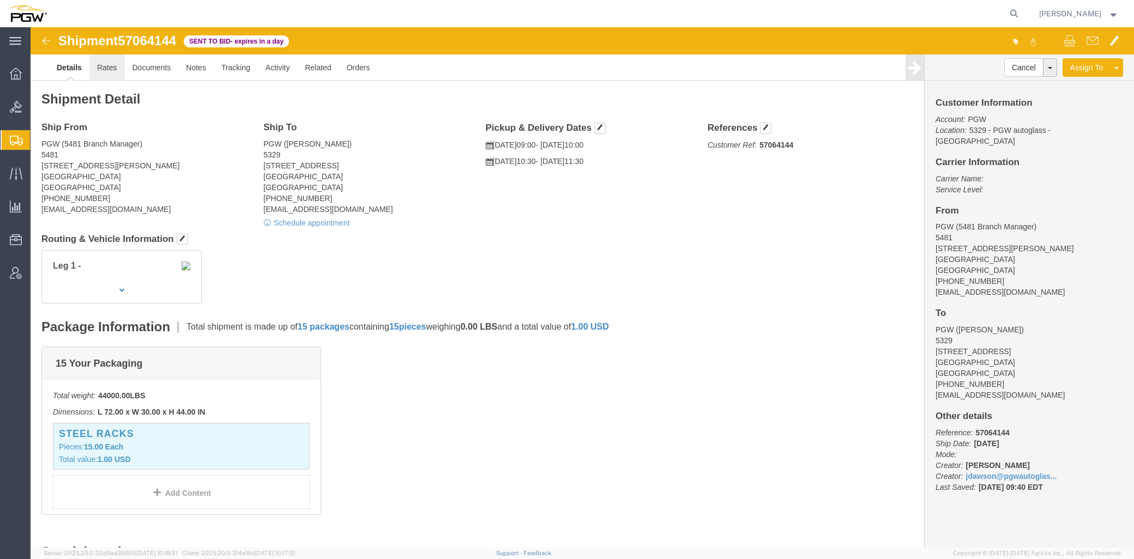
click link "Rates"
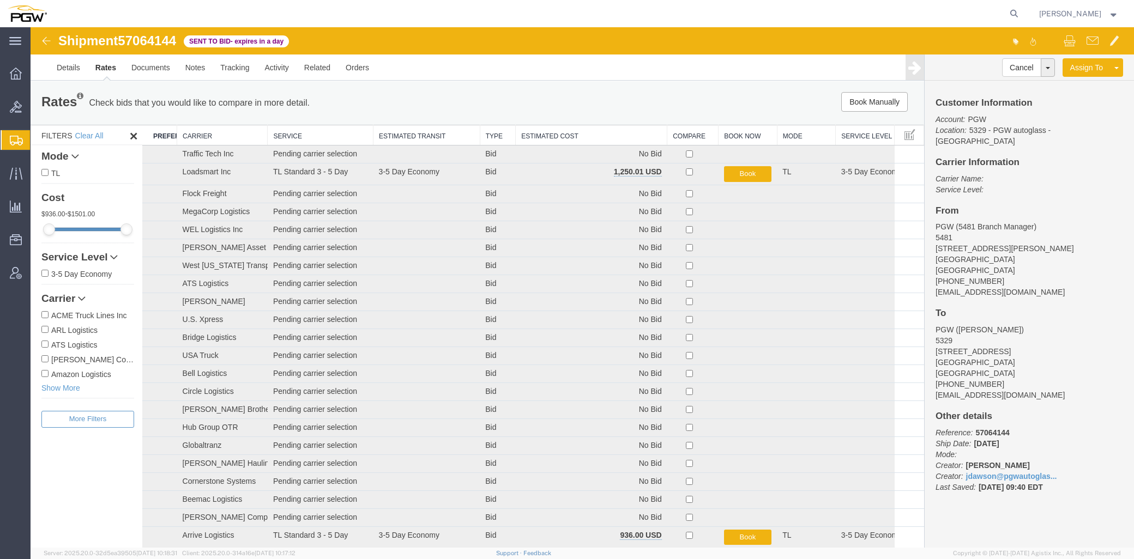
click at [546, 136] on th "Estimated Cost" at bounding box center [592, 135] width 152 height 20
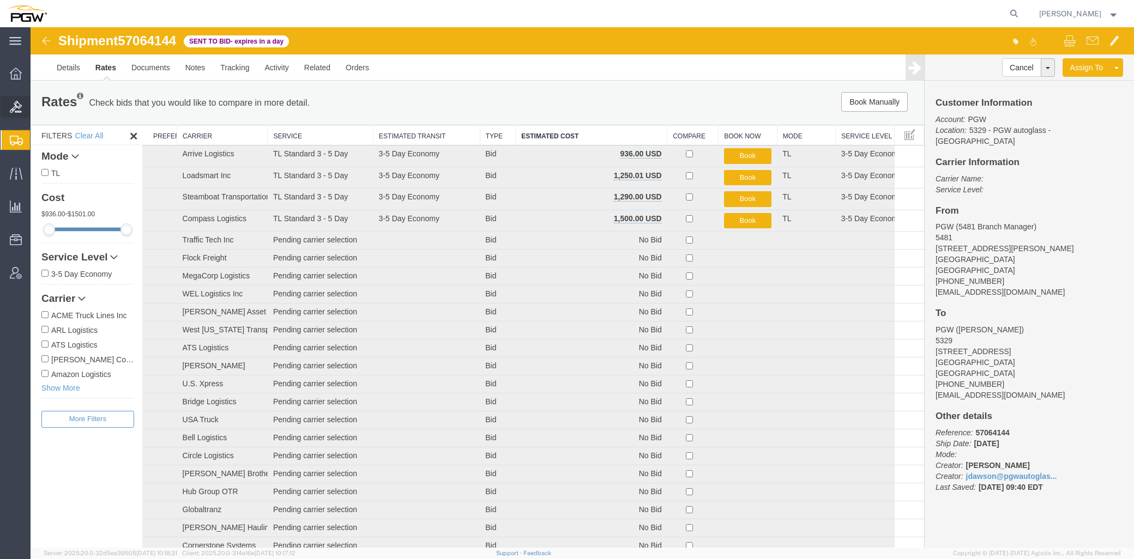
click at [38, 110] on span "Bids" at bounding box center [34, 107] width 8 height 22
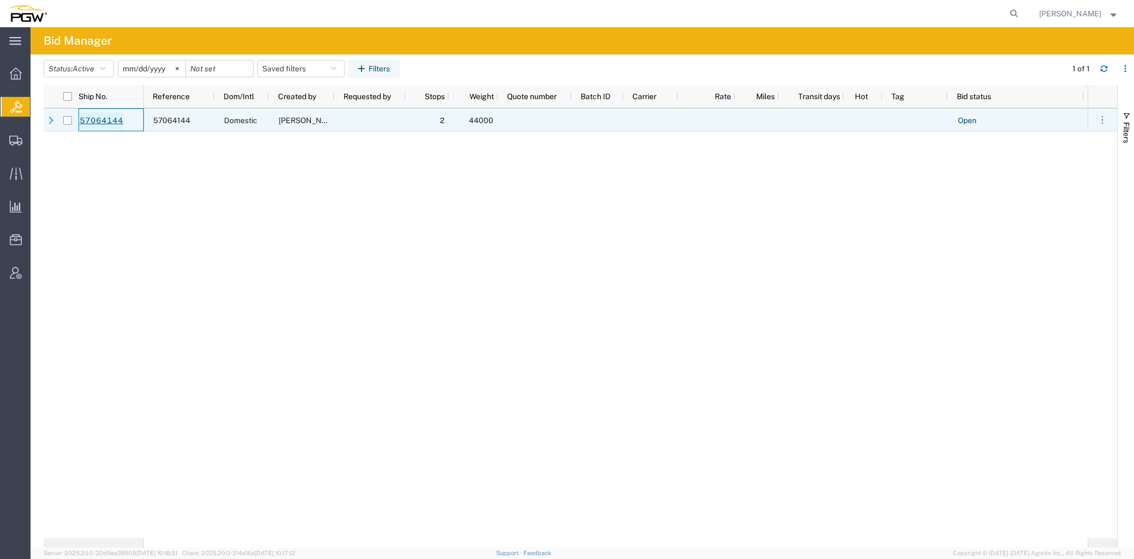
click at [90, 120] on link "57064144" at bounding box center [101, 120] width 45 height 17
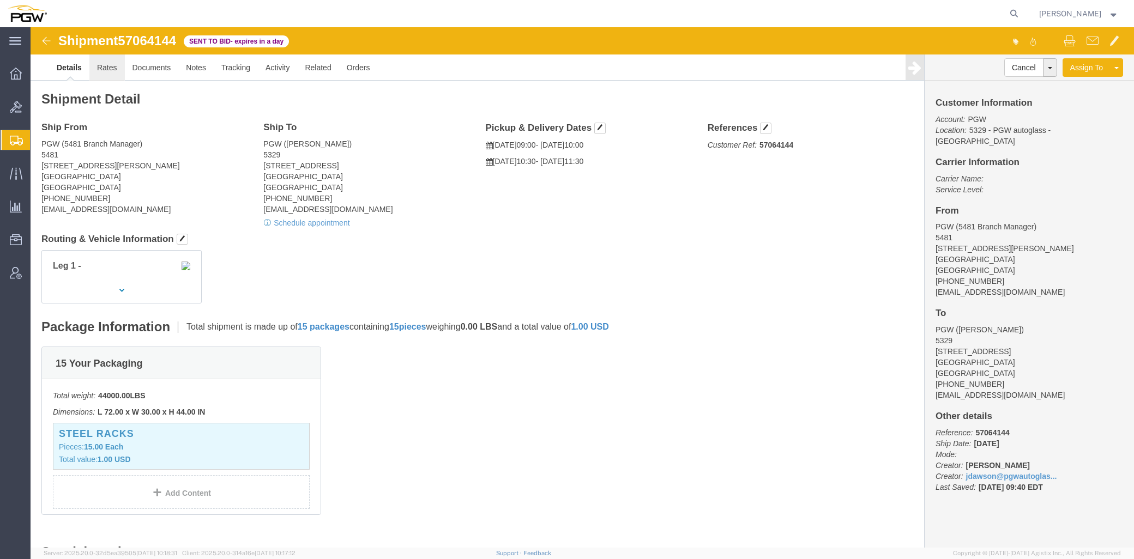
click link "Rates"
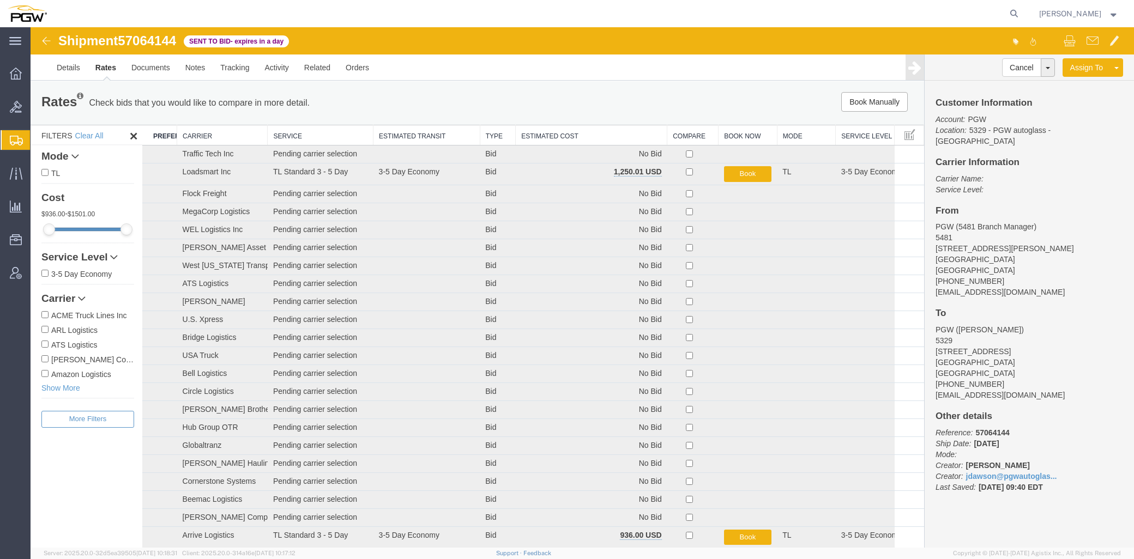
click at [531, 135] on th "Estimated Cost" at bounding box center [592, 135] width 152 height 20
